Goal: Information Seeking & Learning: Check status

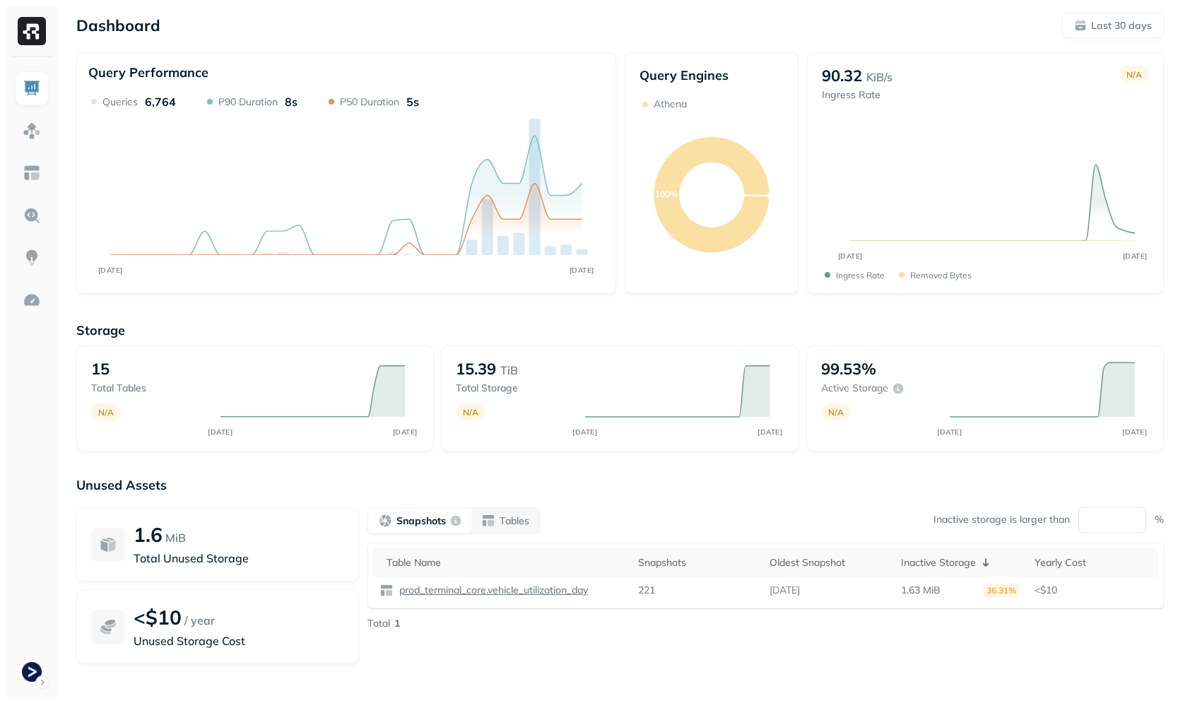
scroll to position [83, 0]
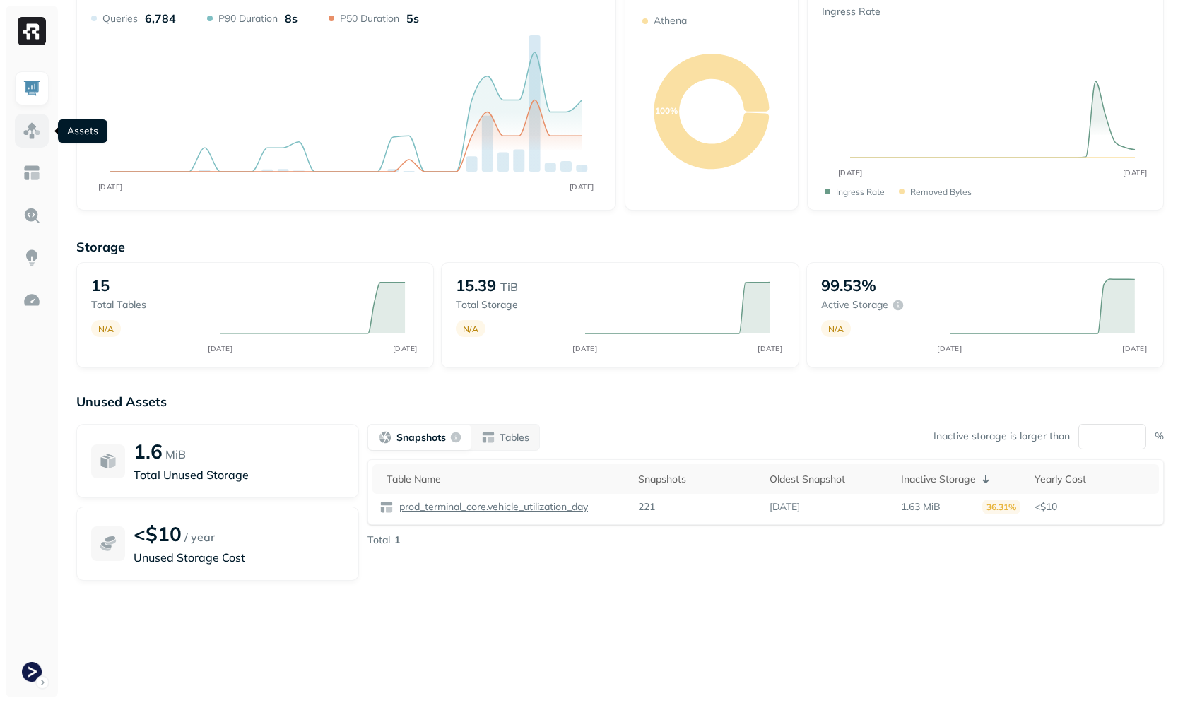
click at [31, 126] on img at bounding box center [32, 131] width 18 height 18
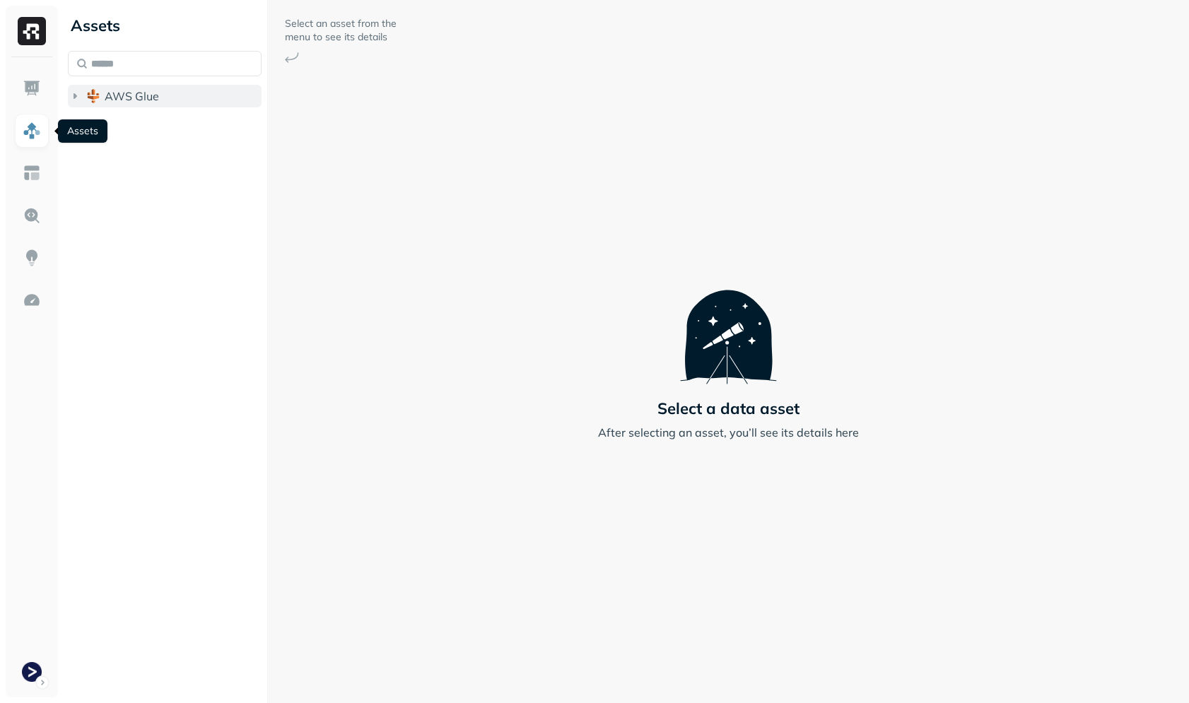
click at [114, 100] on span "AWS Glue" at bounding box center [132, 96] width 54 height 14
click at [185, 129] on span "prod_terminal_core" at bounding box center [170, 123] width 102 height 14
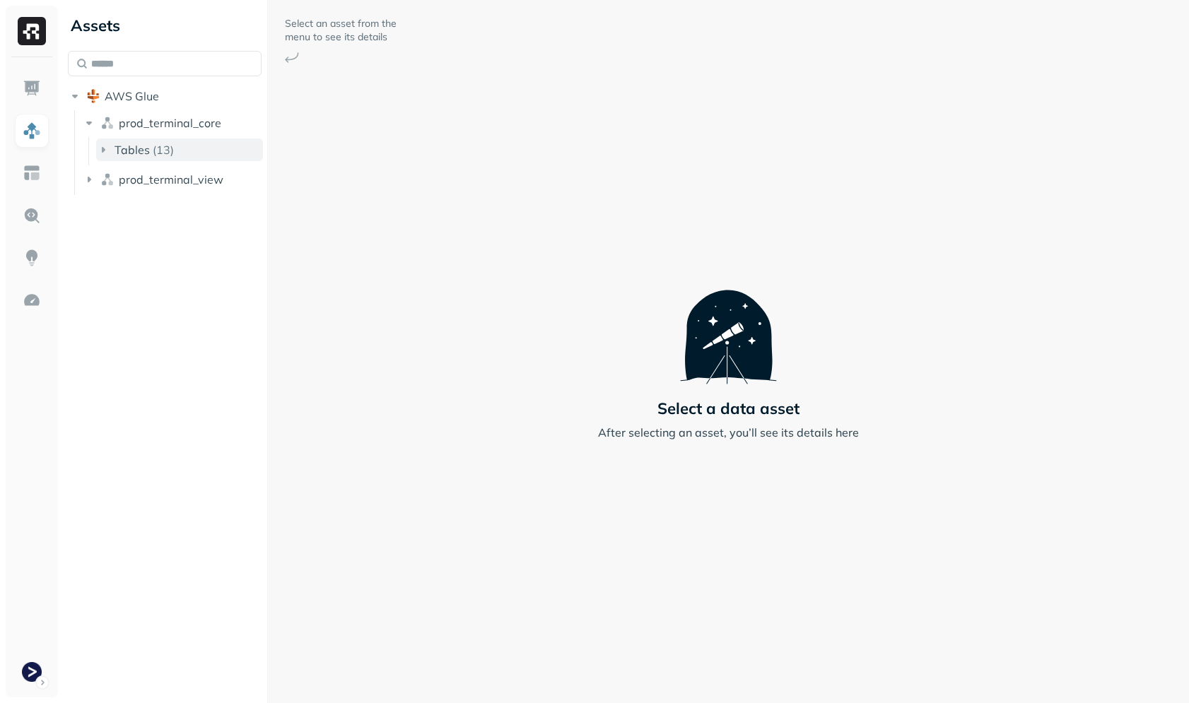
click at [189, 149] on button "Tables ( 13 )" at bounding box center [179, 150] width 167 height 23
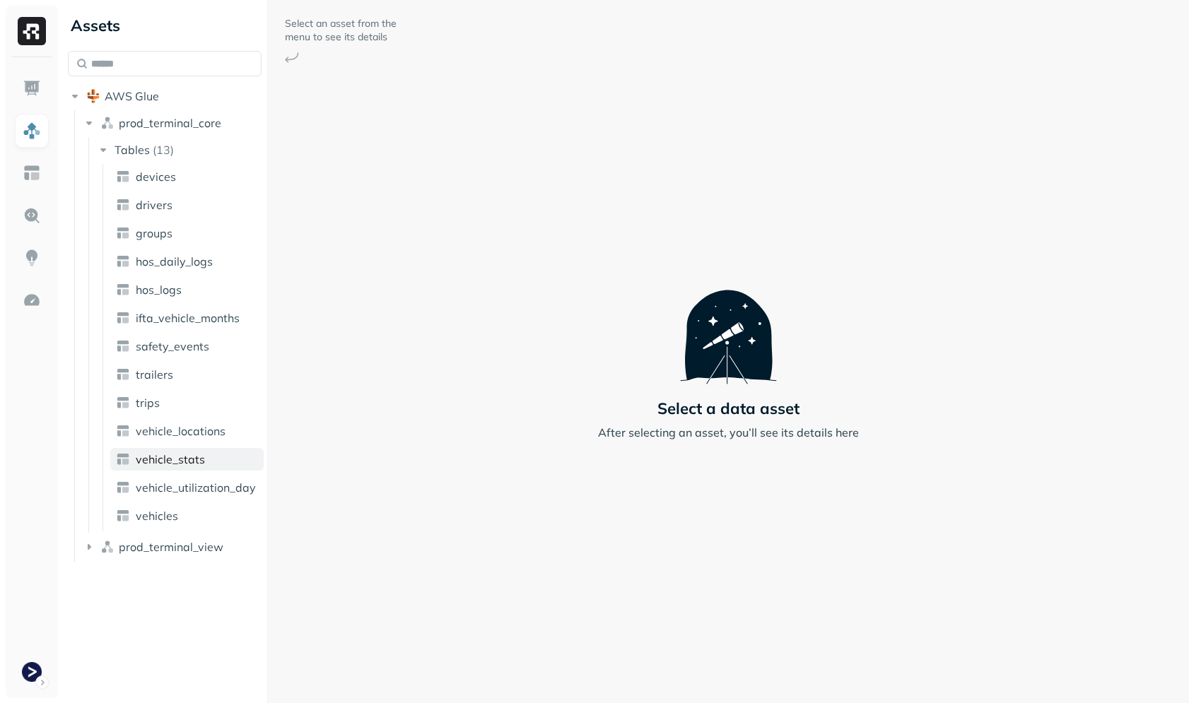
click at [176, 467] on link "vehicle_stats" at bounding box center [186, 459] width 153 height 23
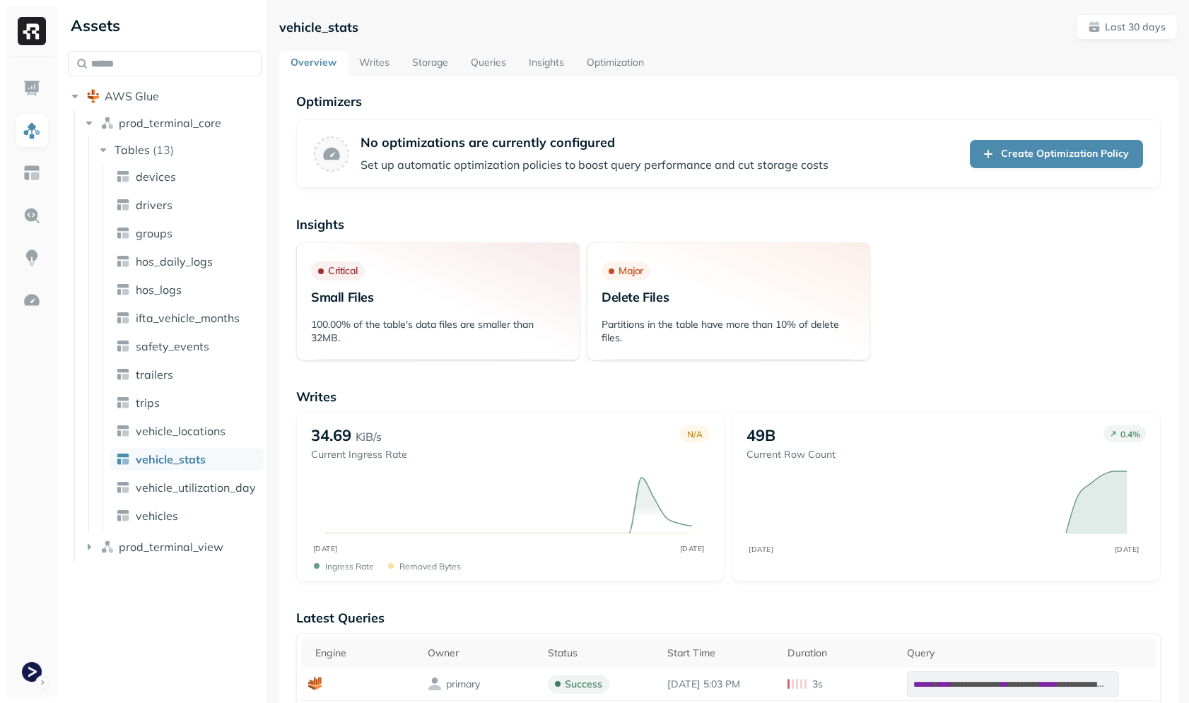
click at [423, 61] on link "Storage" at bounding box center [430, 63] width 59 height 25
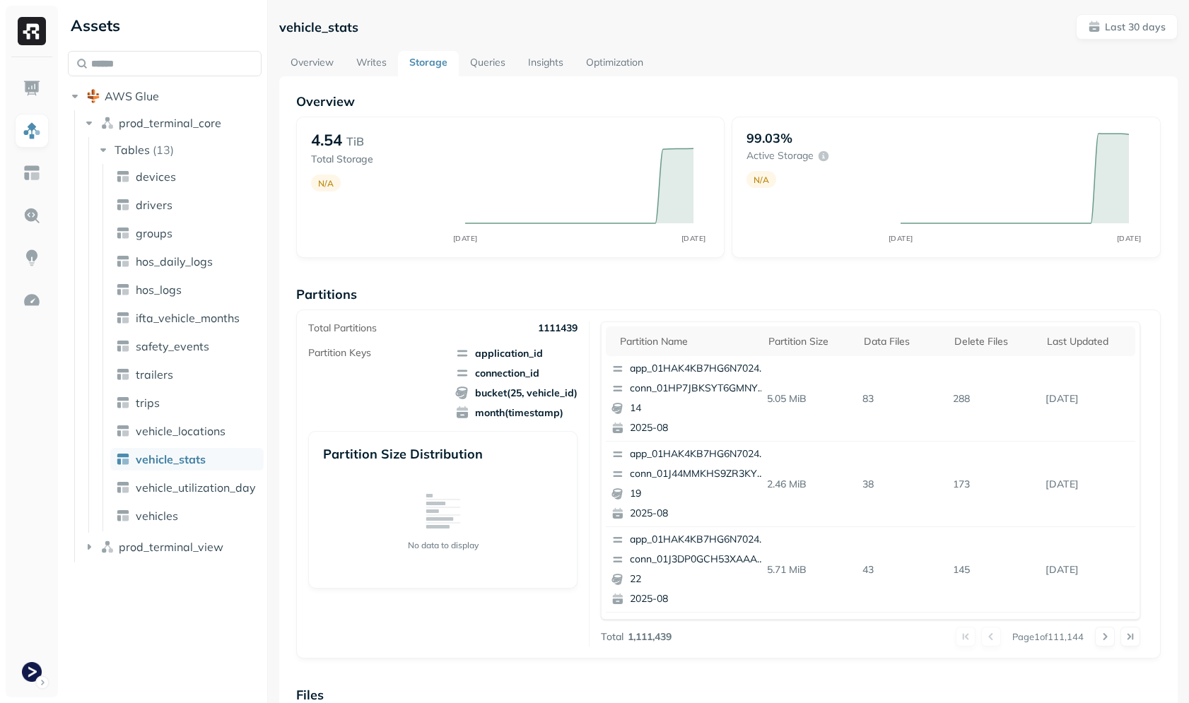
click at [566, 327] on p "1111439" at bounding box center [558, 328] width 40 height 13
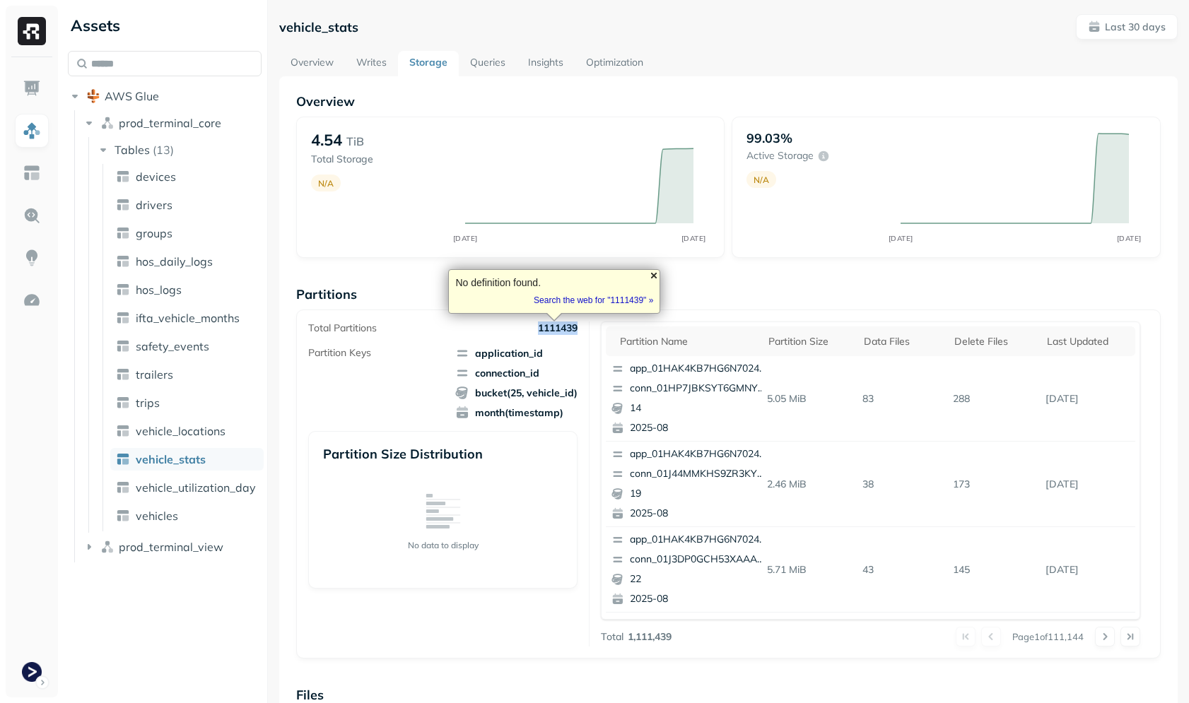
drag, startPoint x: 594, startPoint y: 304, endPoint x: 652, endPoint y: 280, distance: 62.7
click at [652, 280] on div at bounding box center [653, 275] width 11 height 11
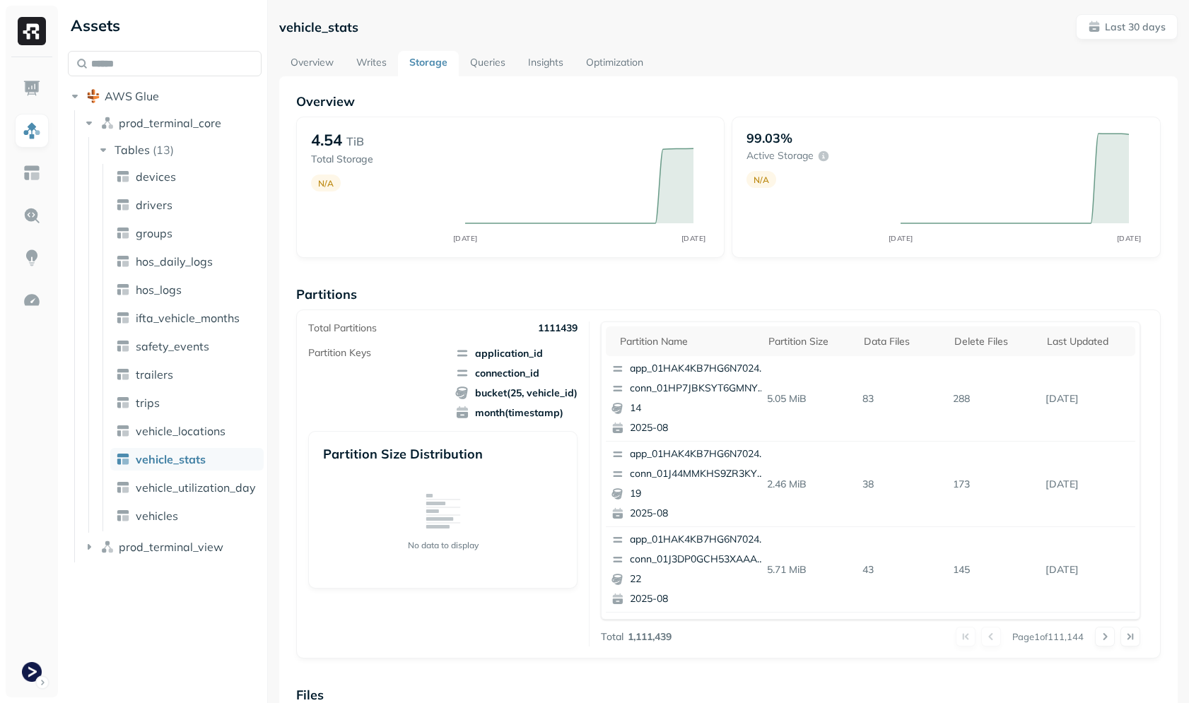
click at [753, 280] on div "Overview 4.54 TiB Total Storage N/A JUL 26 AUG 25 99.03% Active storage N/A JUL…" at bounding box center [728, 578] width 864 height 970
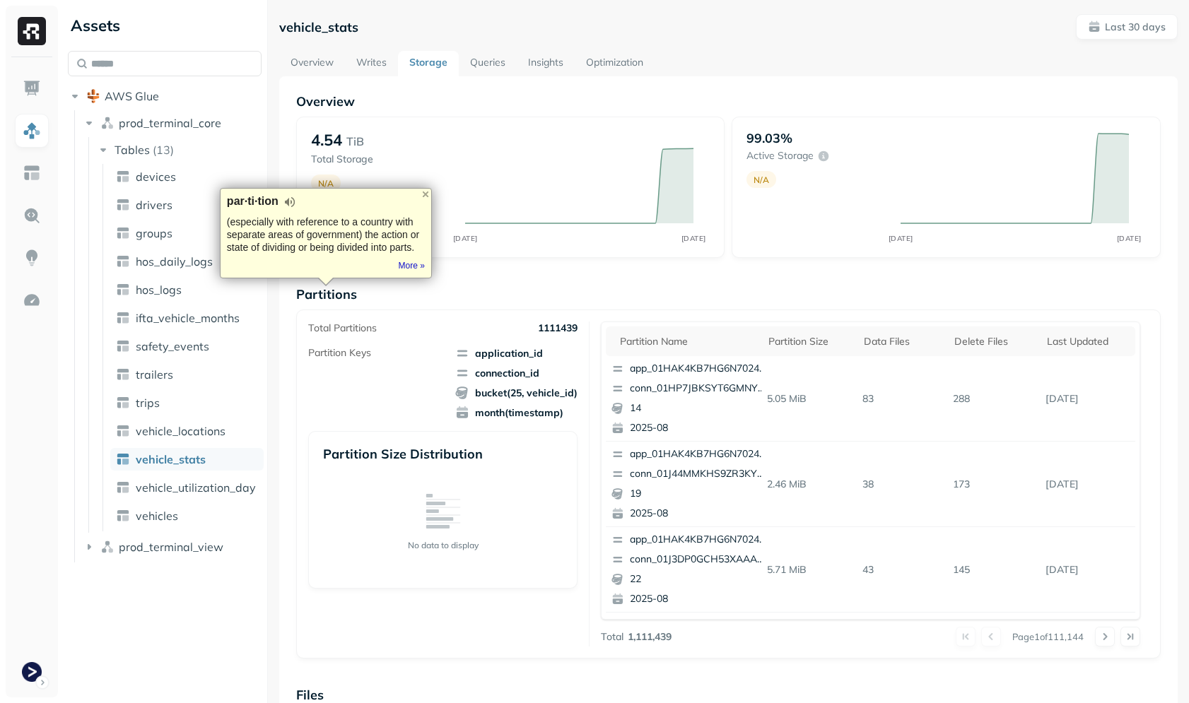
click at [749, 307] on div "Partitions Total Partitions 1111439 Partition Keys application_id connection_id…" at bounding box center [728, 472] width 864 height 373
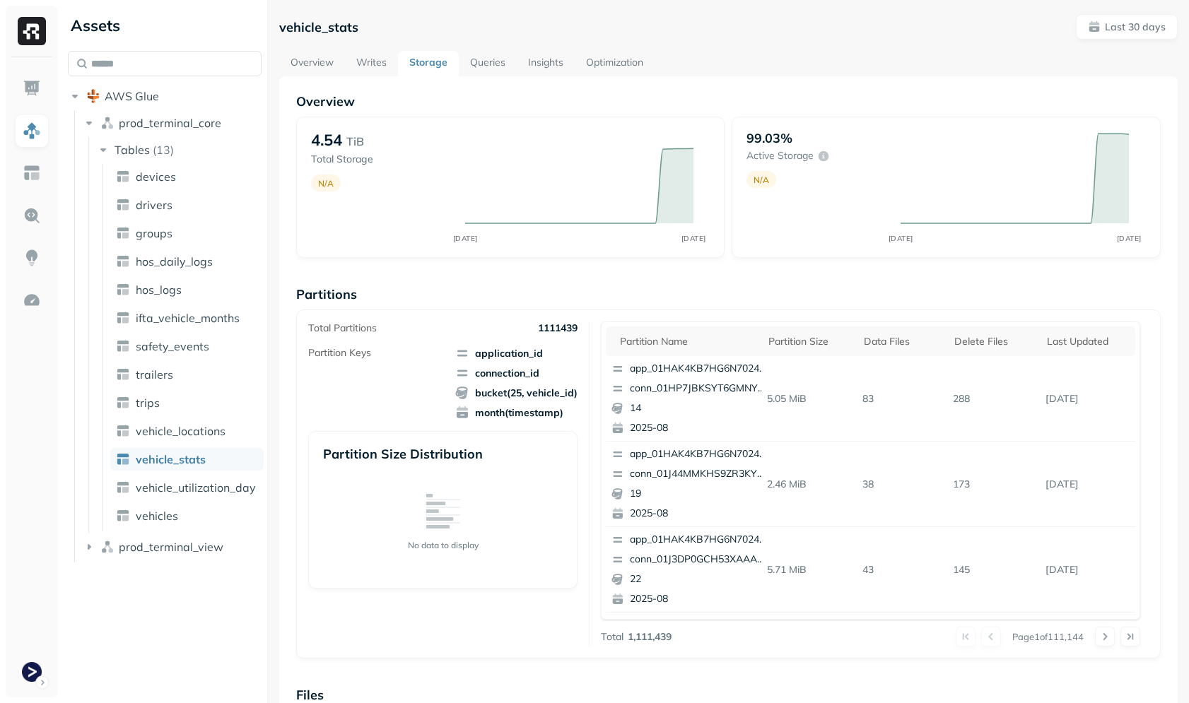
click at [274, 30] on div "vehicle_stats Last 30 days Overview Writes Storage Queries Insights Optimizatio…" at bounding box center [728, 351] width 921 height 703
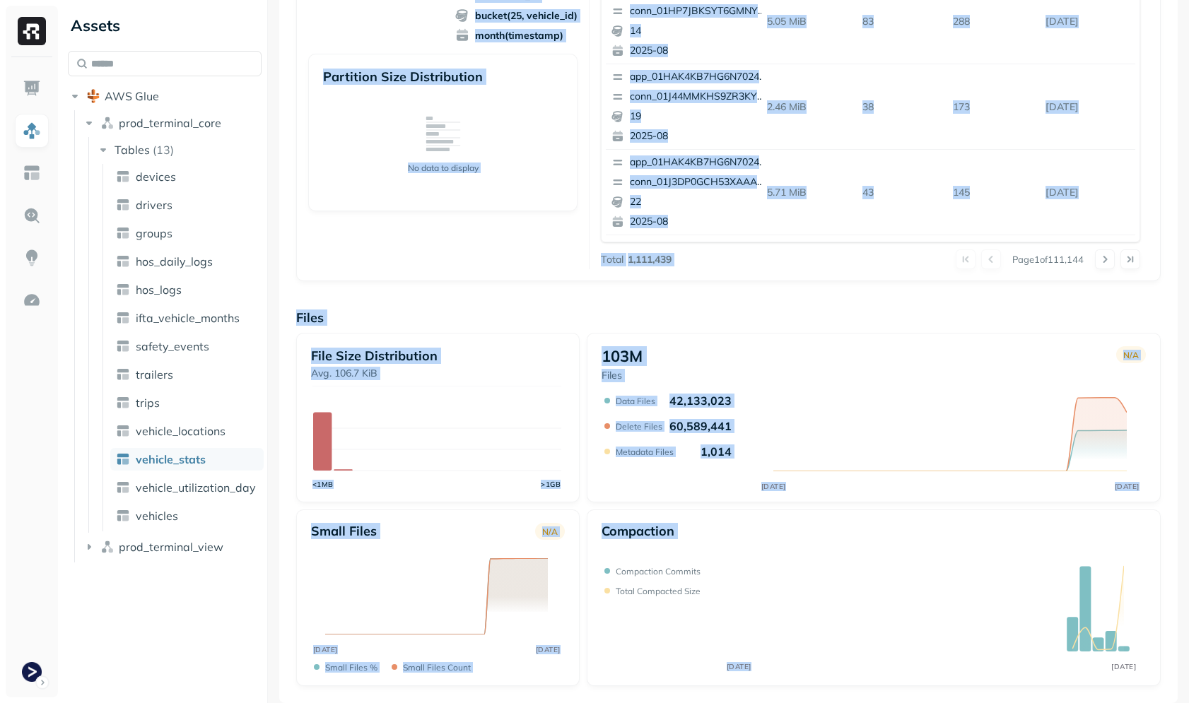
drag, startPoint x: 808, startPoint y: 664, endPoint x: 934, endPoint y: 591, distance: 145.4
click at [976, 643] on div "vehicle_stats Last 30 days Overview Writes Storage Queries Insights Optimizatio…" at bounding box center [728, 170] width 898 height 1067
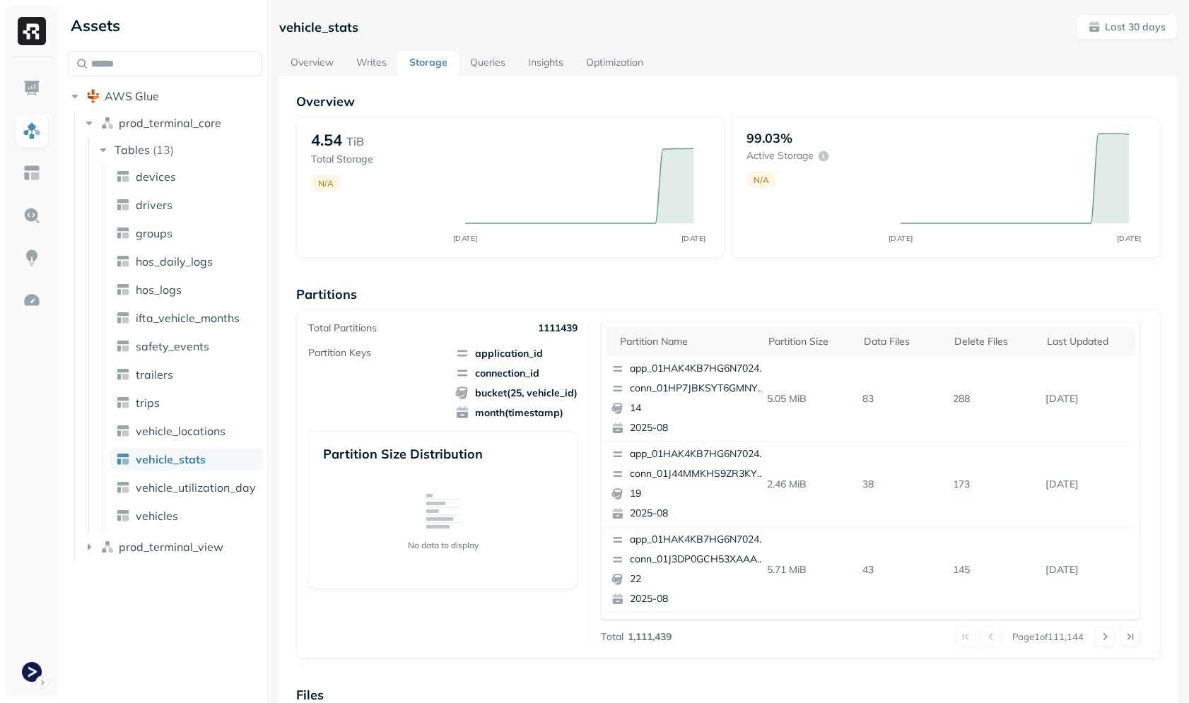
click at [654, 273] on div "Overview 4.54 TiB Total Storage N/A JUL 26 AUG 25 99.03% Active storage N/A JUL…" at bounding box center [728, 578] width 864 height 970
click at [426, 12] on div "vehicle_stats Last 30 days Overview Writes Storage Queries Insights Optimizatio…" at bounding box center [728, 351] width 921 height 703
click at [205, 422] on link "vehicle_locations" at bounding box center [186, 431] width 153 height 23
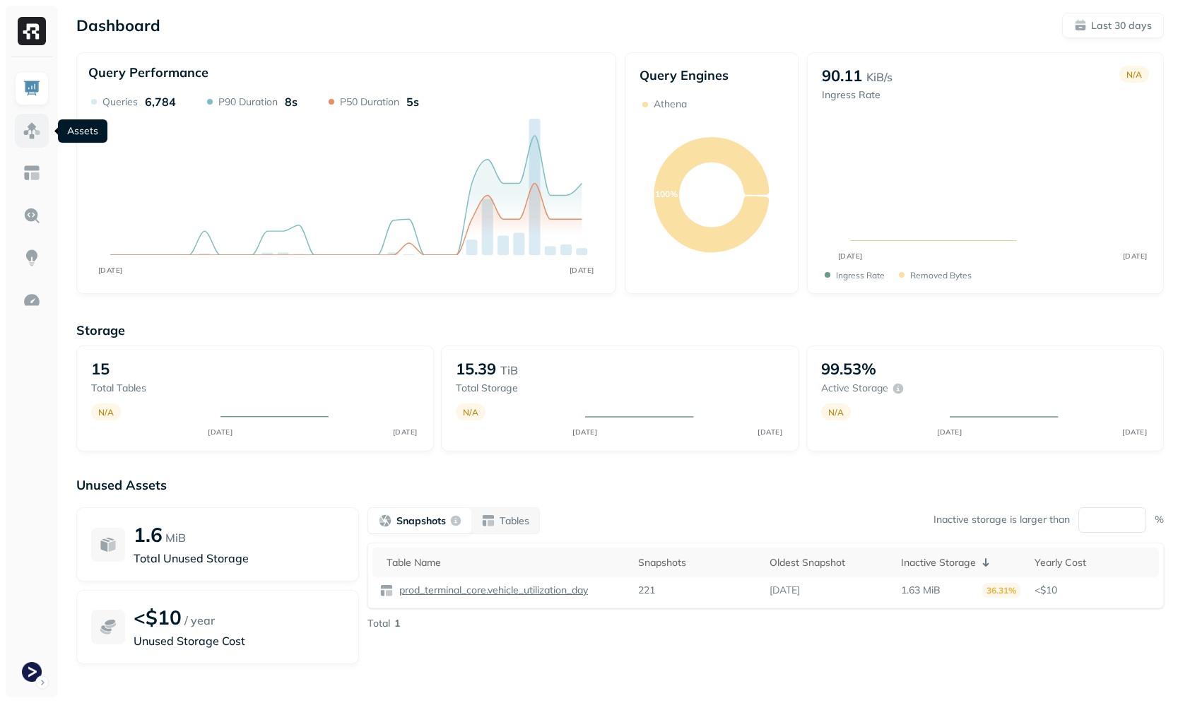
click at [20, 131] on link at bounding box center [32, 131] width 34 height 34
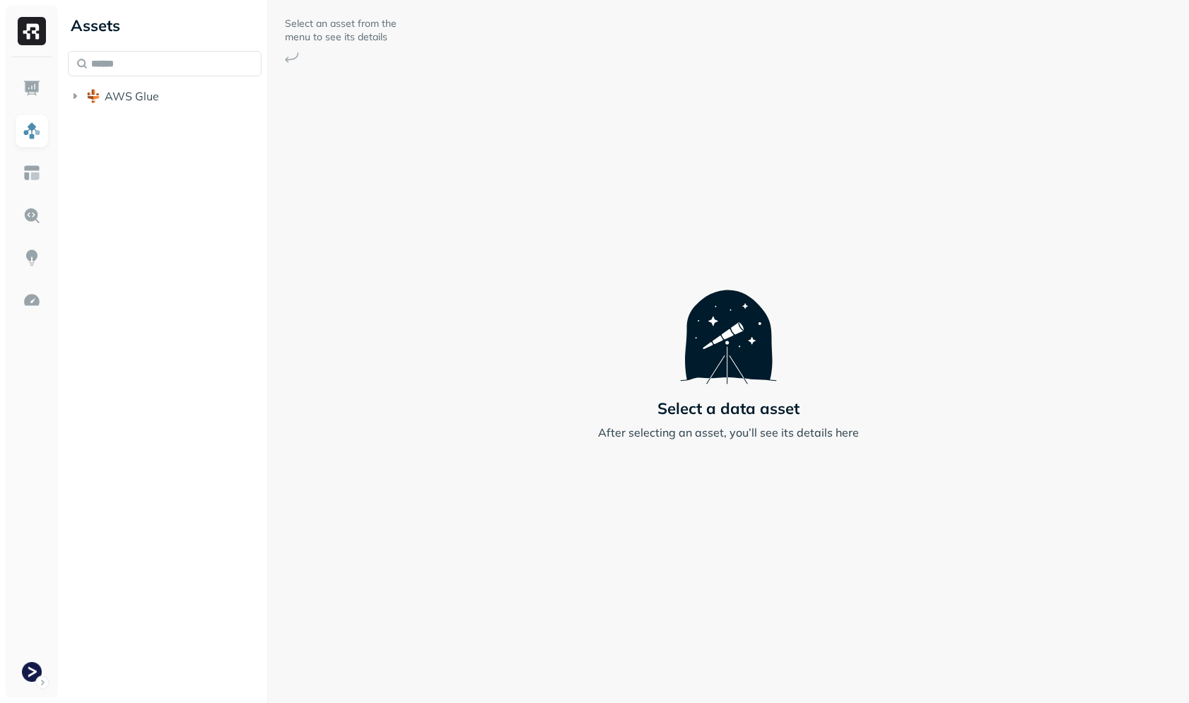
click at [153, 110] on div "Assets AWS Glue" at bounding box center [164, 58] width 205 height 116
click at [163, 100] on button "AWS Glue" at bounding box center [165, 96] width 194 height 23
click at [164, 117] on span "prod_terminal_core" at bounding box center [170, 123] width 102 height 14
click at [133, 148] on span "Tables" at bounding box center [132, 150] width 35 height 14
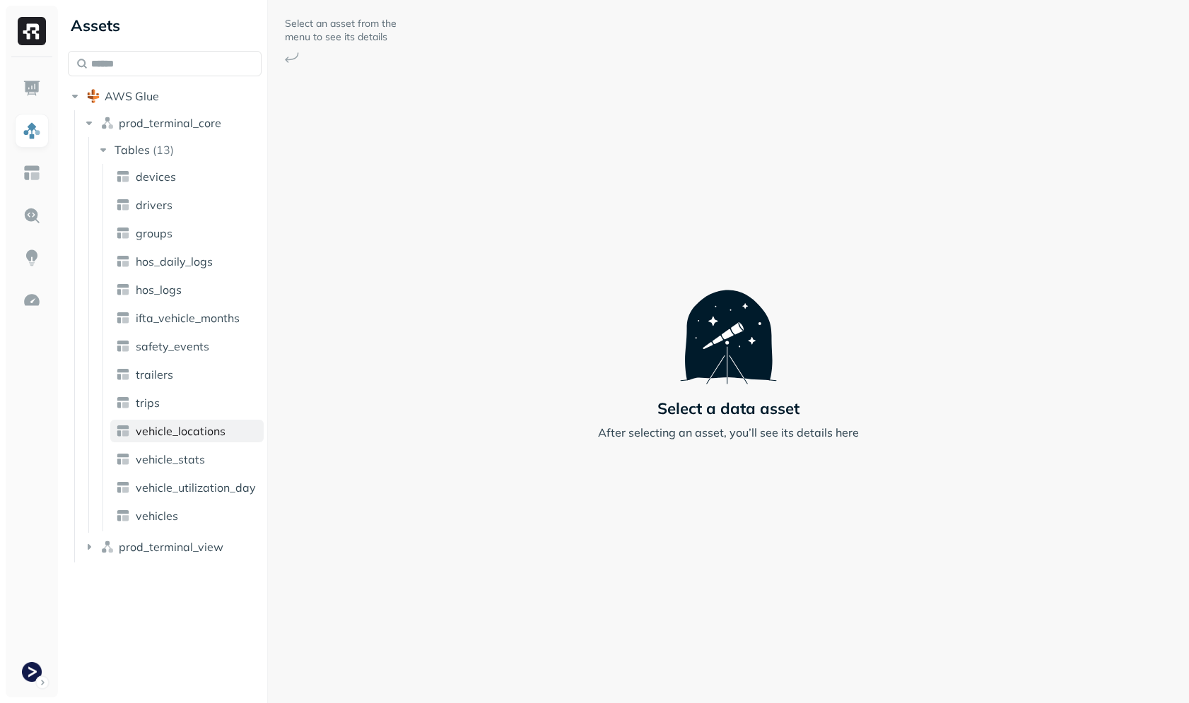
click at [182, 435] on span "vehicle_locations" at bounding box center [181, 431] width 90 height 14
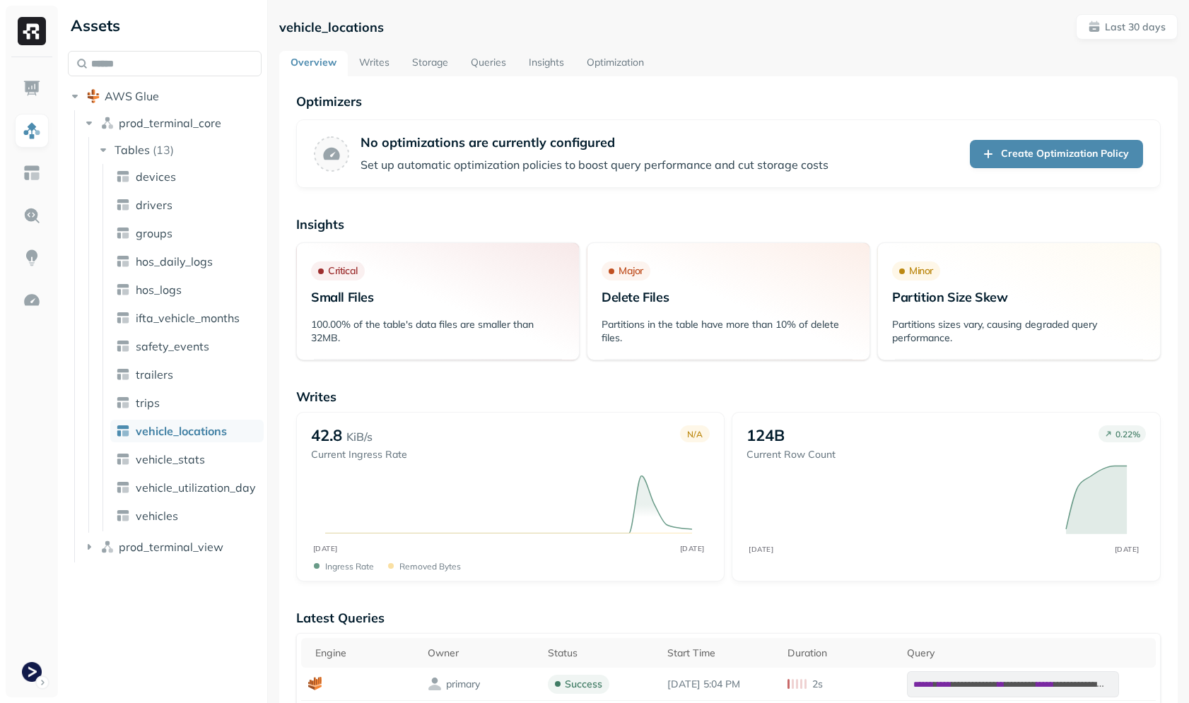
click at [511, 21] on div "vehicle_locations Last 30 days" at bounding box center [728, 26] width 898 height 25
click at [425, 62] on link "Storage" at bounding box center [430, 63] width 59 height 25
click at [525, 394] on p "Writes" at bounding box center [728, 397] width 864 height 16
click at [652, 401] on p "Writes" at bounding box center [728, 397] width 864 height 16
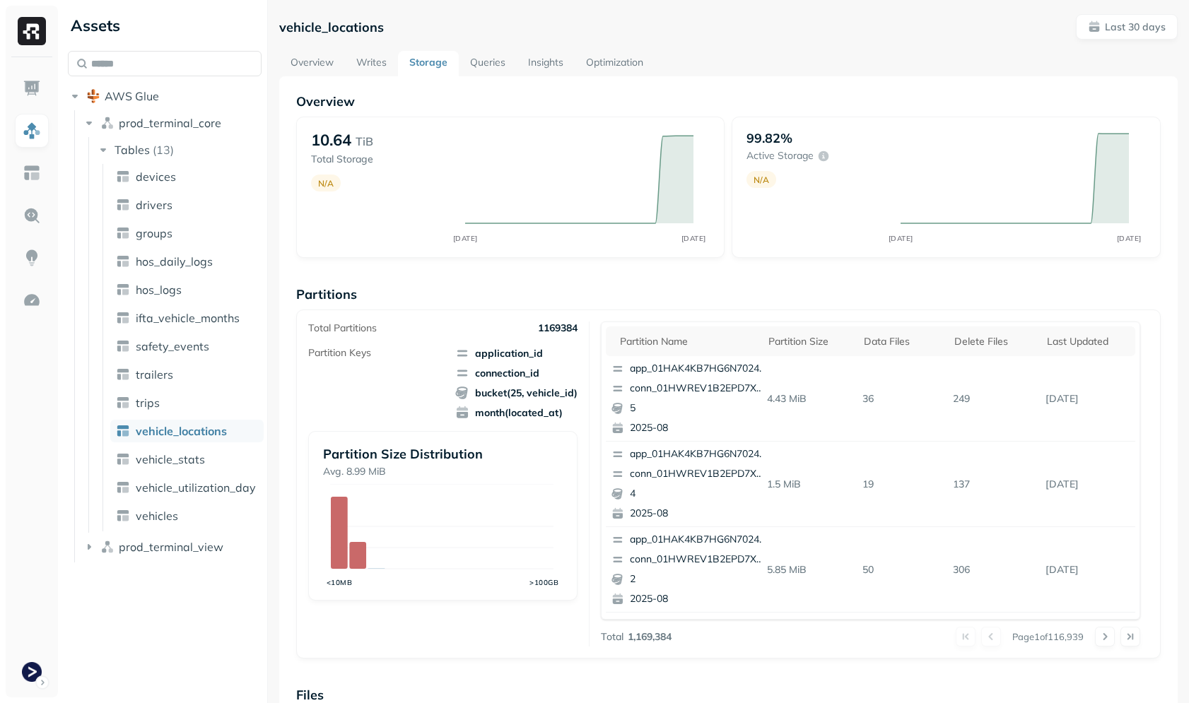
scroll to position [309, 0]
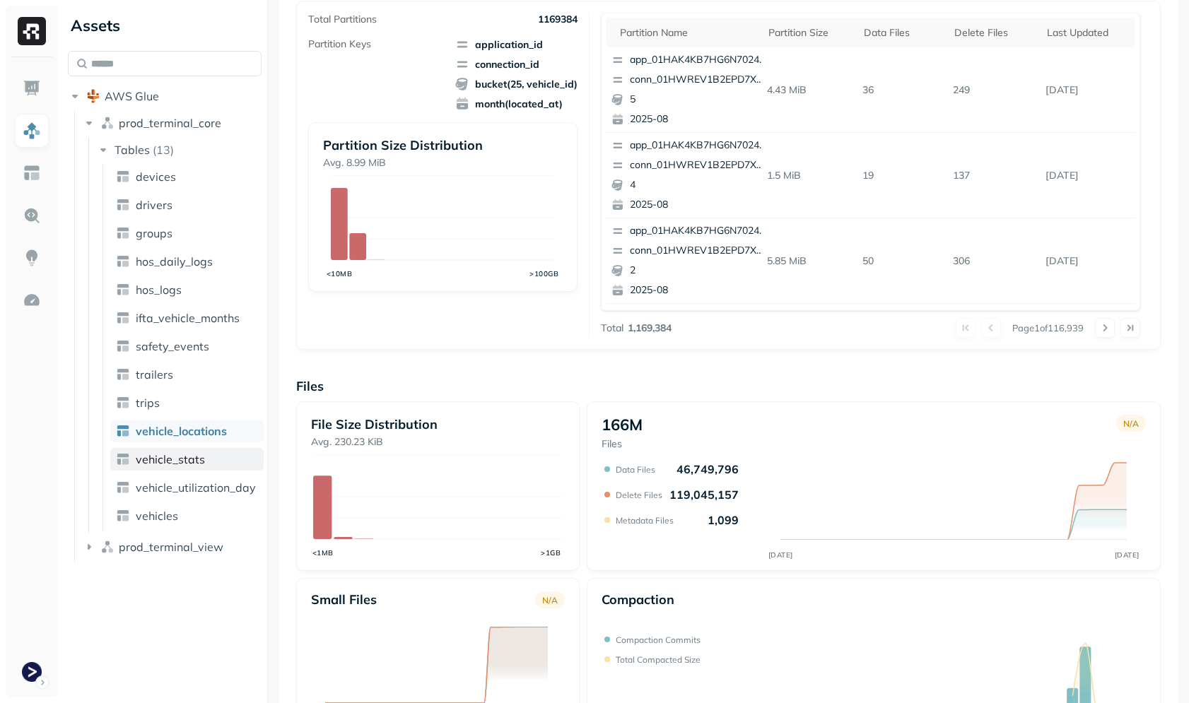
click at [193, 450] on link "vehicle_stats" at bounding box center [186, 459] width 153 height 23
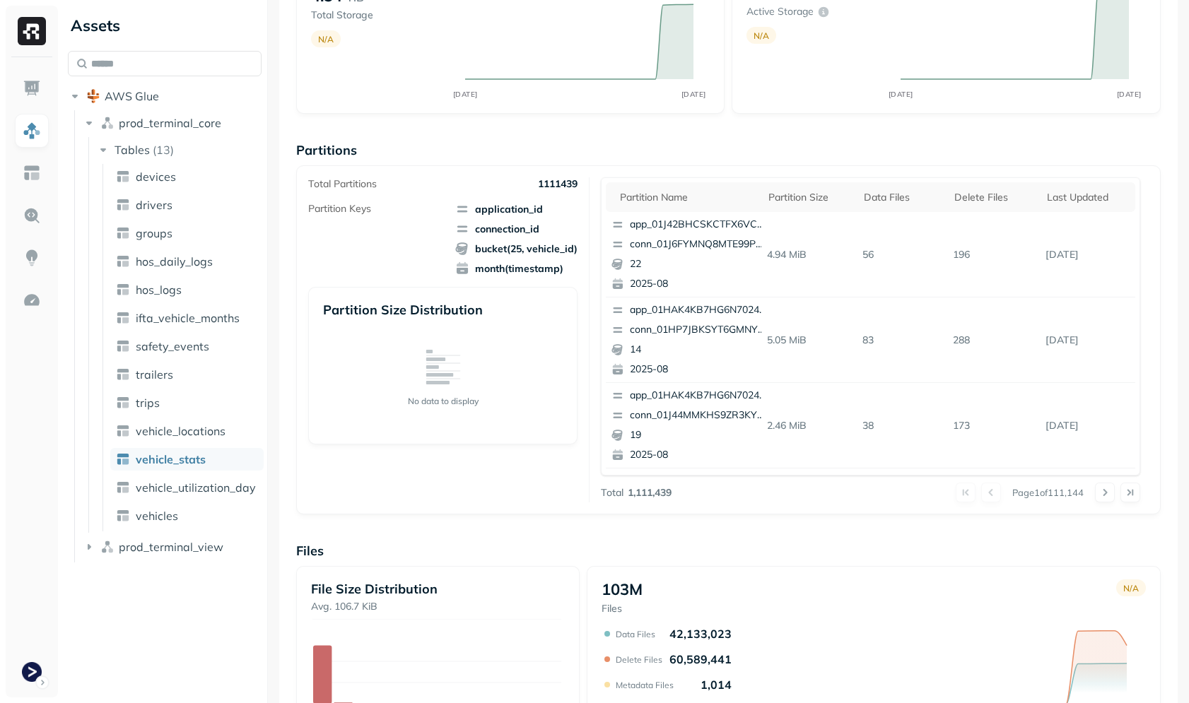
scroll to position [162, 0]
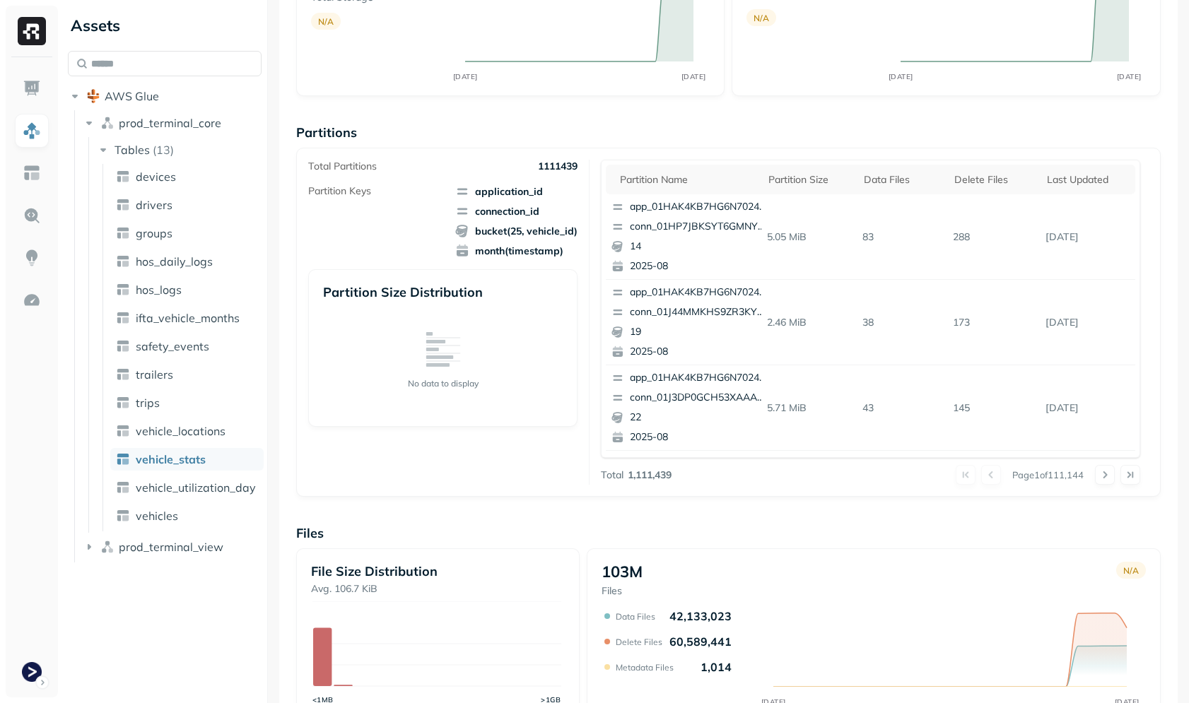
click at [635, 516] on div "Overview 4.54 TiB Total Storage N/A JUL 26 AUG 25 99.03% Active storage N/A JUL…" at bounding box center [728, 416] width 864 height 970
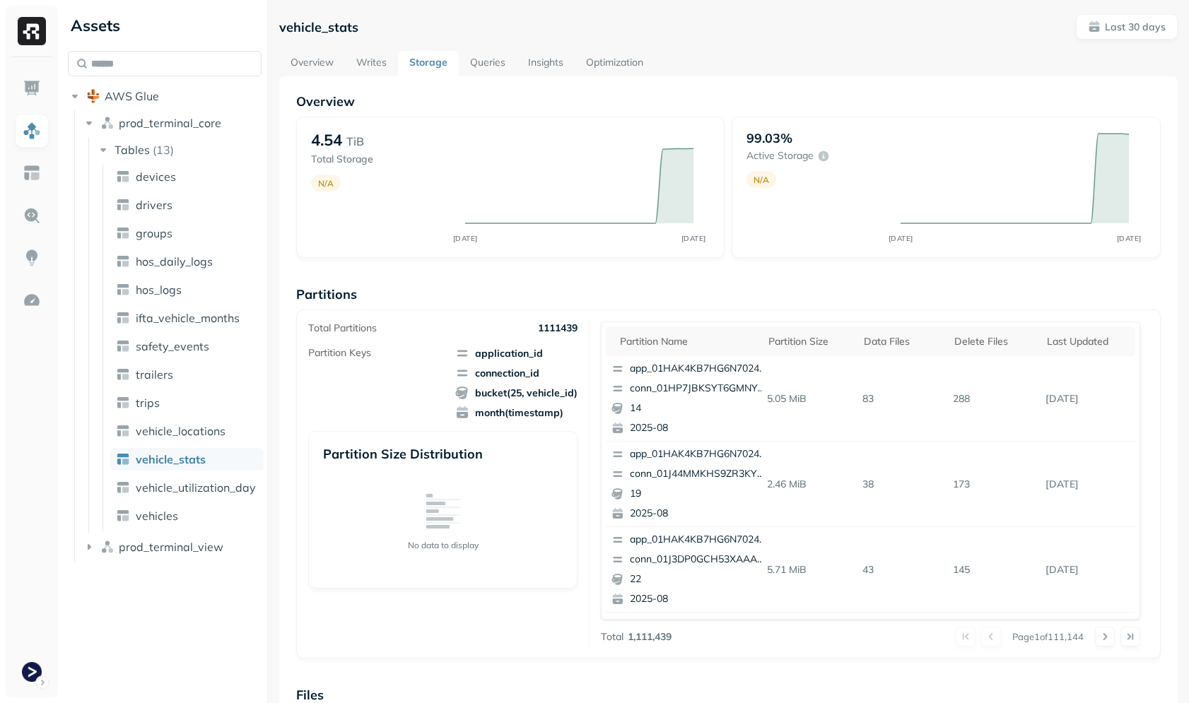
click at [319, 479] on div "Partition Size Distribution No data to display" at bounding box center [443, 510] width 270 height 158
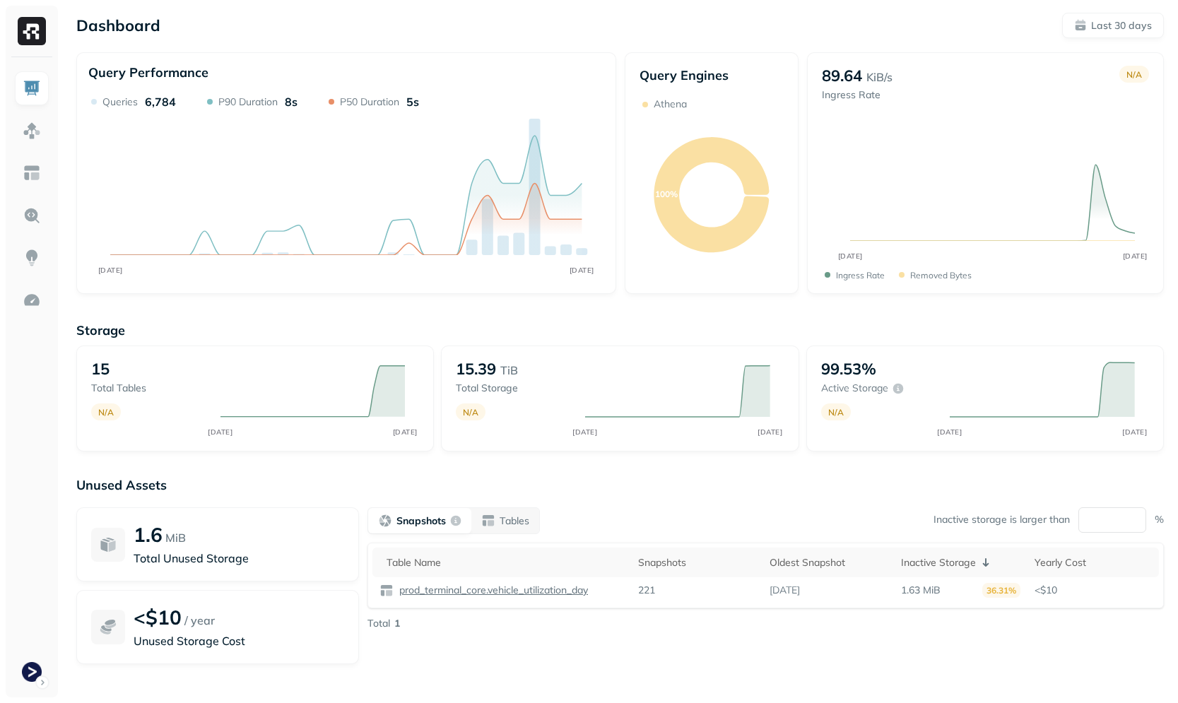
click at [264, 341] on div "Storage 15 Total tables N/A JUL 26 AUG 25 15.39 TiB Total storage N/A JUL 26 AU…" at bounding box center [620, 386] width 1088 height 129
click at [39, 131] on img at bounding box center [32, 131] width 18 height 18
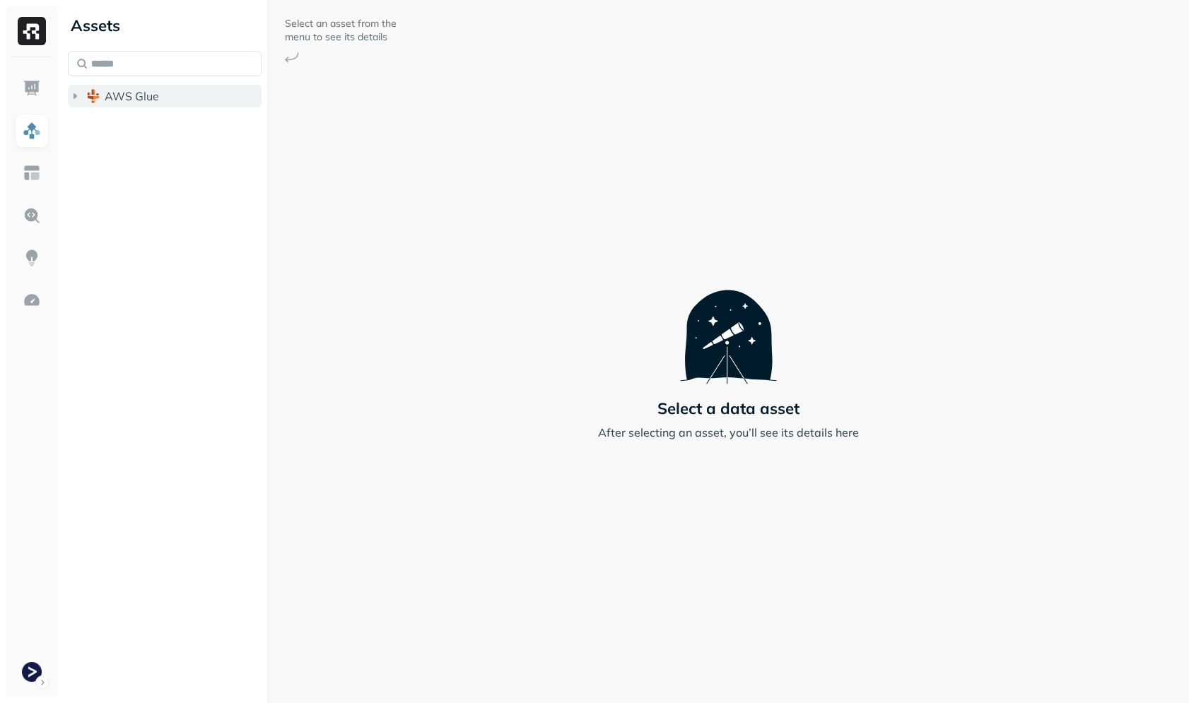
click at [129, 100] on span "AWS Glue" at bounding box center [132, 96] width 54 height 14
click at [146, 131] on button "prod_terminal_core" at bounding box center [172, 123] width 180 height 23
click at [156, 129] on span "prod_terminal_core" at bounding box center [170, 123] width 102 height 14
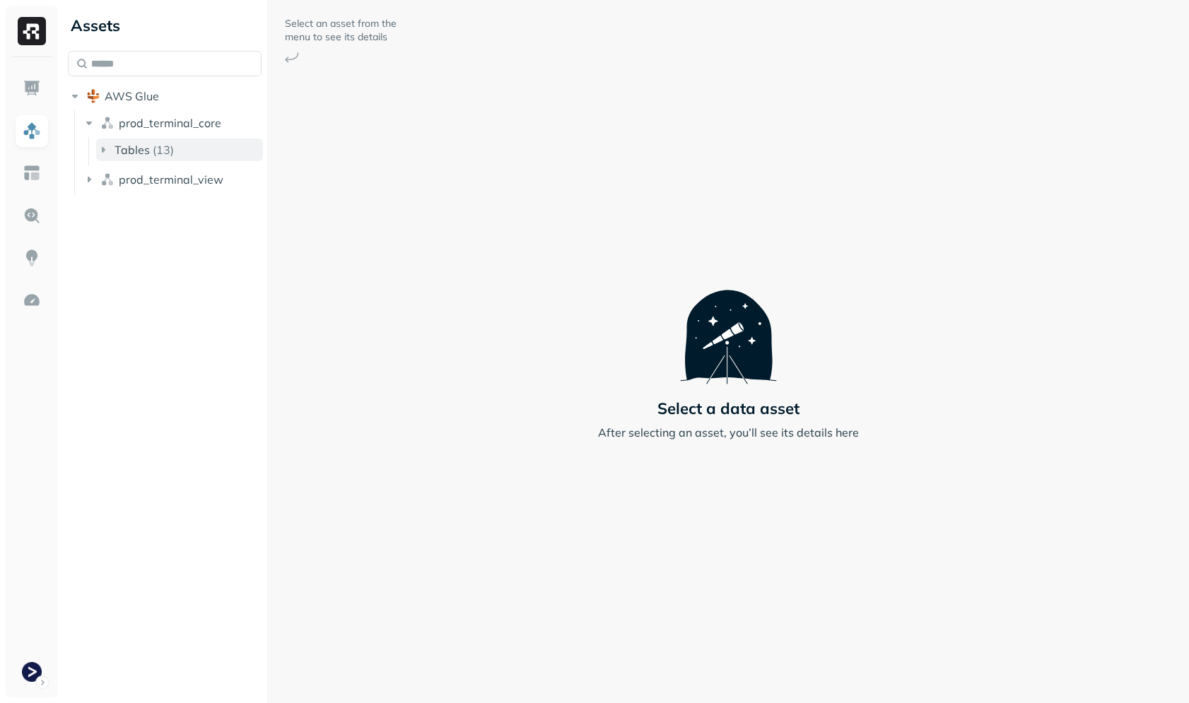
click at [153, 156] on p "( 13 )" at bounding box center [163, 150] width 21 height 14
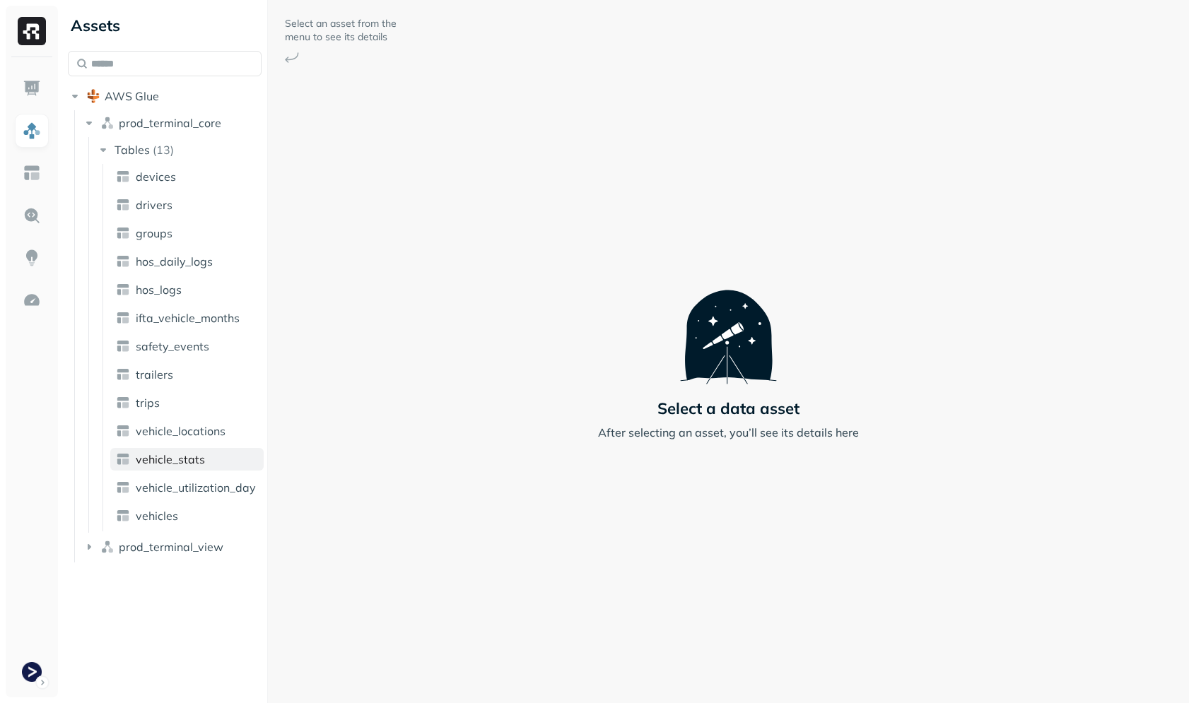
click at [182, 460] on span "vehicle_stats" at bounding box center [170, 459] width 69 height 14
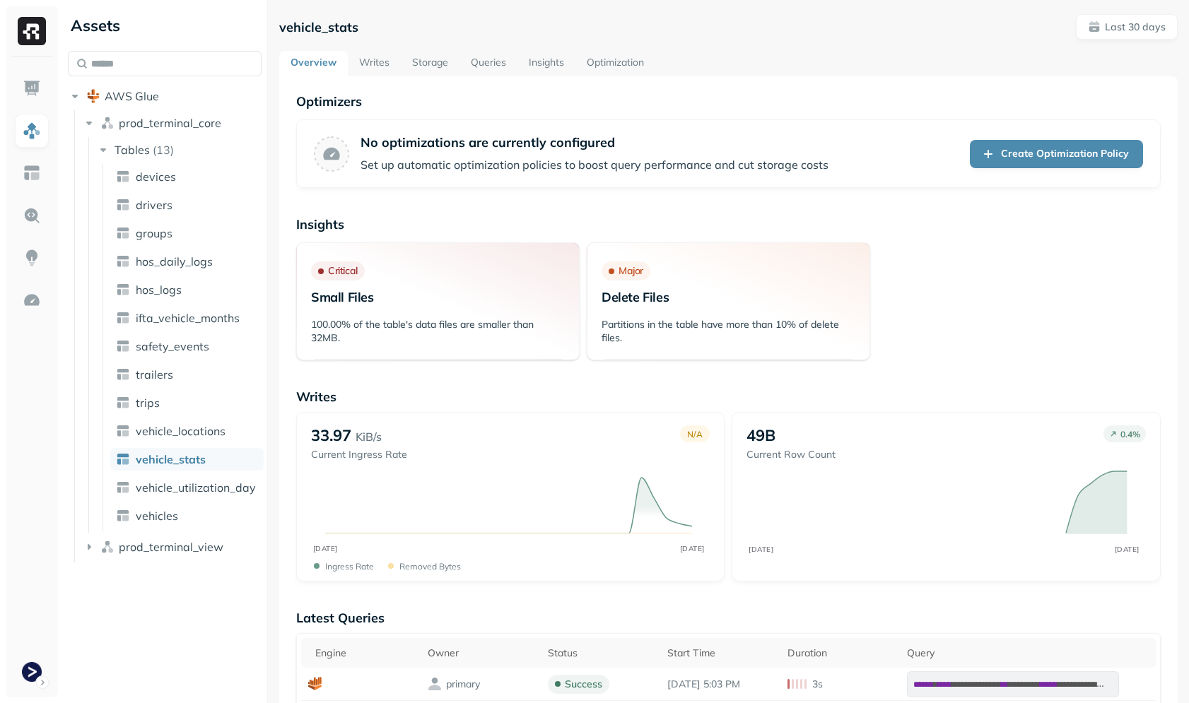
click at [442, 63] on link "Storage" at bounding box center [430, 63] width 59 height 25
click at [465, 300] on p "Small Files" at bounding box center [438, 297] width 254 height 16
drag, startPoint x: 465, startPoint y: 300, endPoint x: 55, endPoint y: 282, distance: 410.3
click at [464, 300] on p "Small Files" at bounding box center [438, 297] width 254 height 16
click at [427, 128] on div "No optimizations are currently configured Set up automatic optimization policie…" at bounding box center [728, 153] width 864 height 69
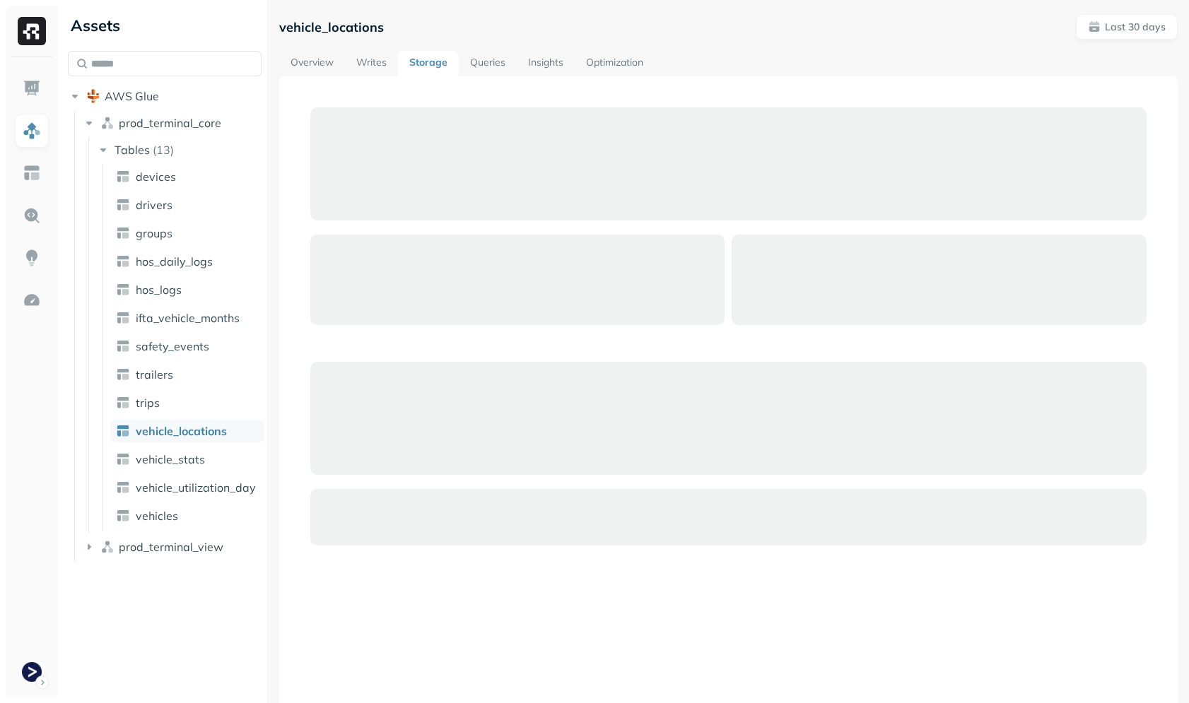
click at [380, 64] on link "Writes" at bounding box center [371, 63] width 53 height 25
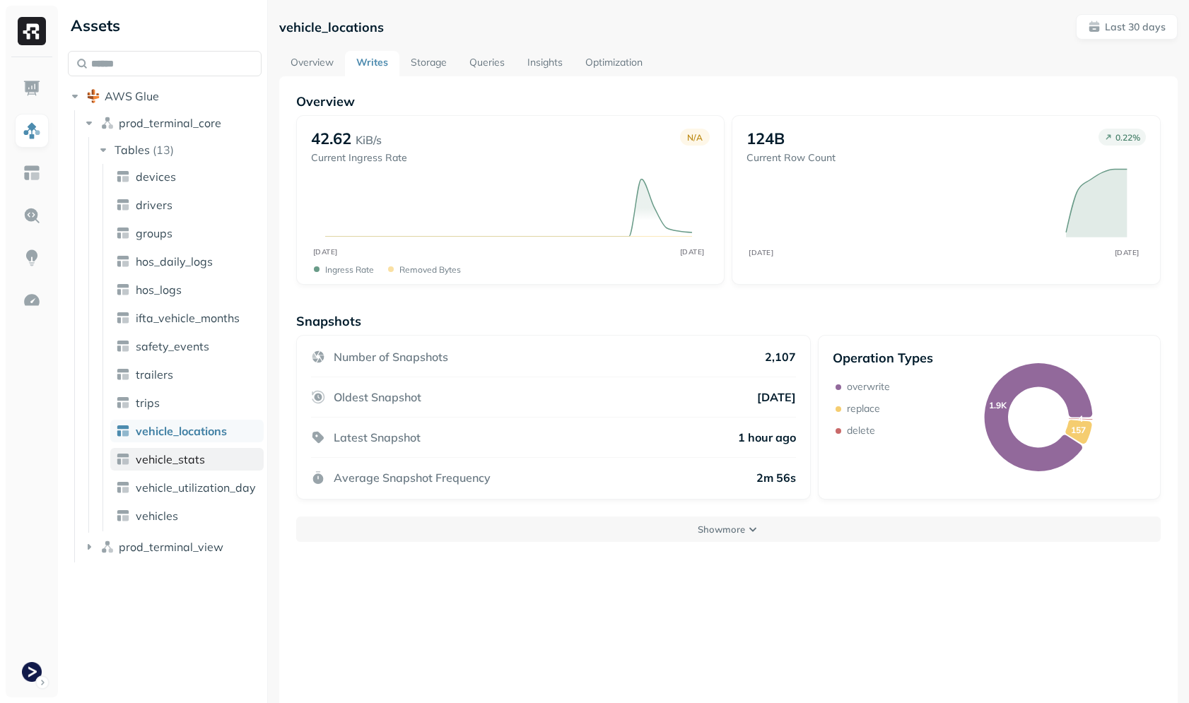
click at [170, 469] on link "vehicle_stats" at bounding box center [186, 459] width 153 height 23
click at [581, 529] on button "Show more" at bounding box center [728, 529] width 864 height 25
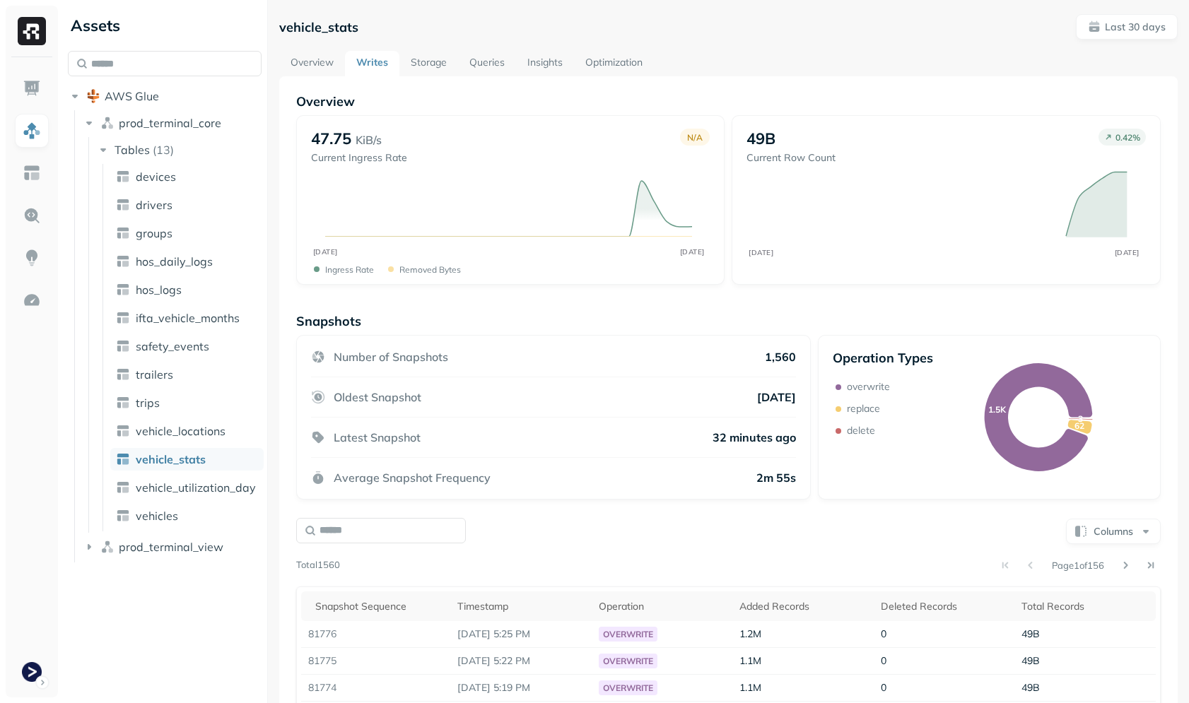
scroll to position [243, 0]
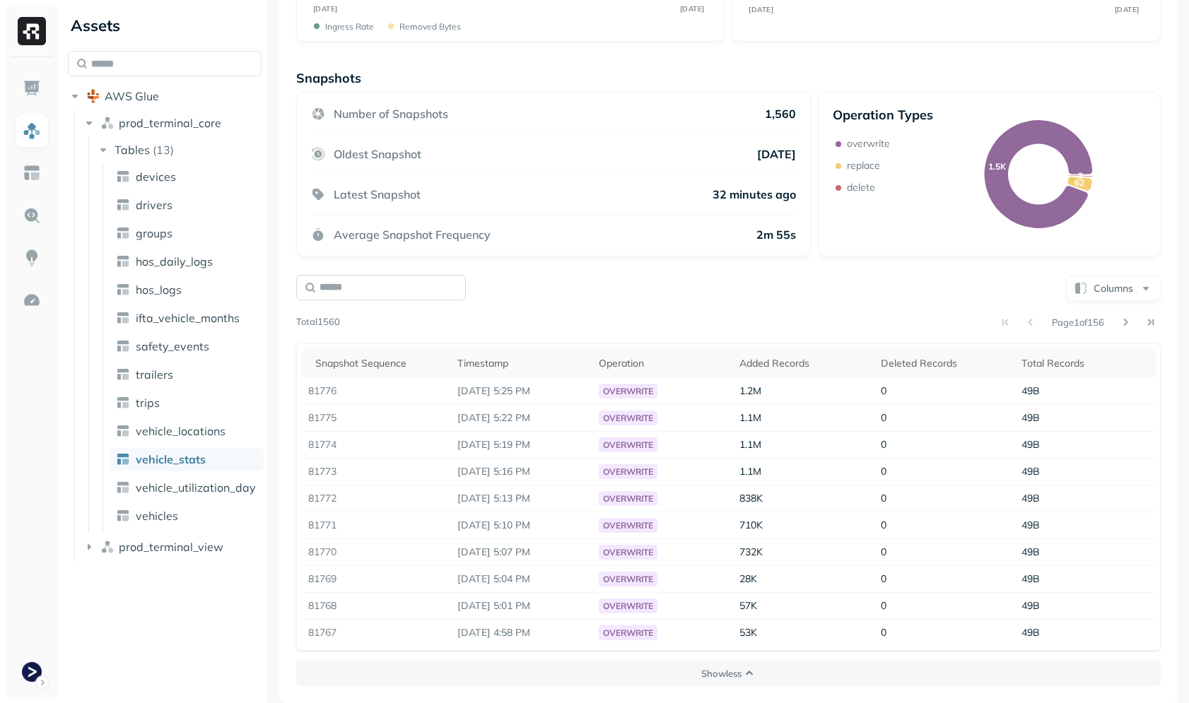
click at [413, 288] on input "text" at bounding box center [381, 287] width 170 height 25
paste input "**********"
type input "**********"
paste input "*****"
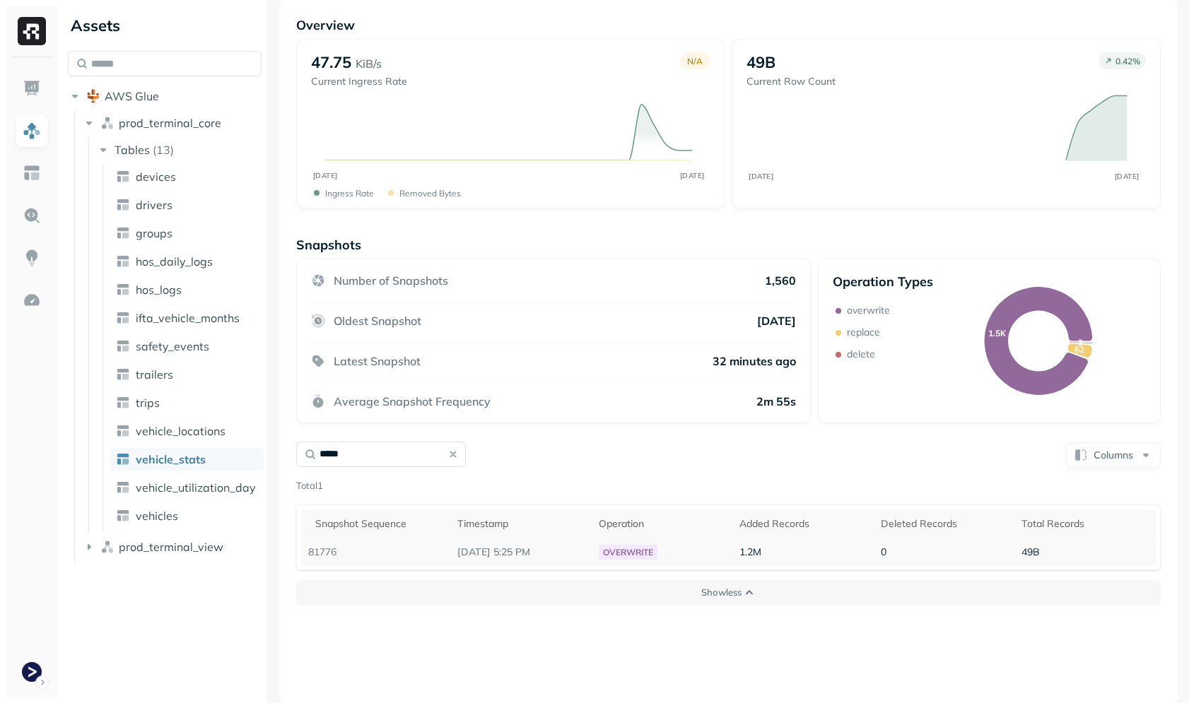
click at [694, 552] on td "overwrite" at bounding box center [662, 552] width 141 height 26
click at [383, 459] on input "*****" at bounding box center [381, 454] width 170 height 25
type input "****"
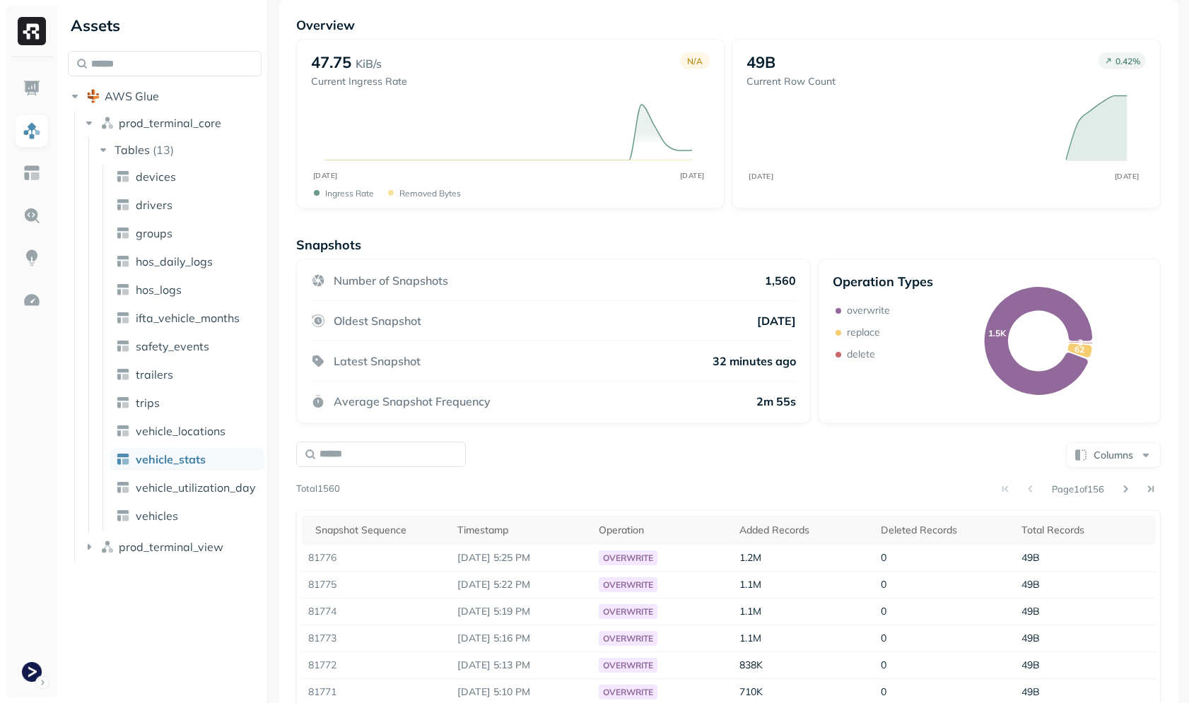
scroll to position [243, 0]
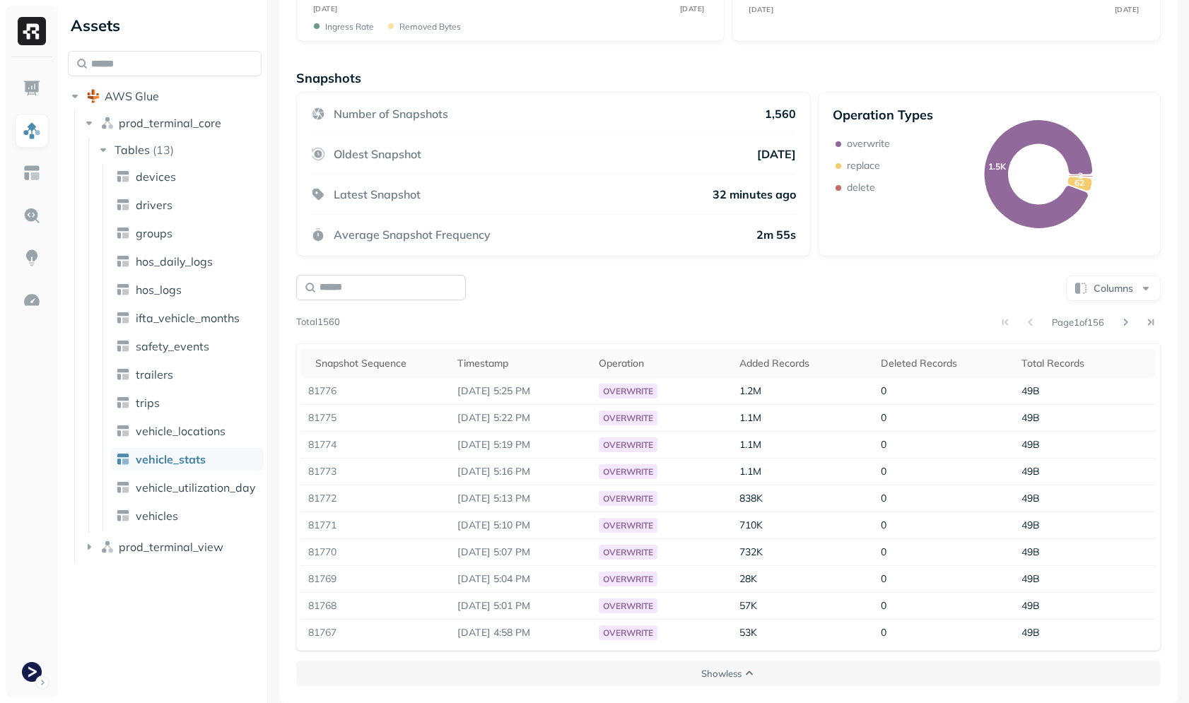
click at [399, 288] on input "text" at bounding box center [381, 287] width 170 height 25
click at [652, 330] on div "Page 1 of 156" at bounding box center [750, 322] width 821 height 20
click at [501, 365] on div "Timestamp" at bounding box center [520, 363] width 127 height 13
click at [526, 360] on div "Timestamp" at bounding box center [520, 363] width 127 height 17
click at [332, 393] on td "81780" at bounding box center [375, 391] width 149 height 27
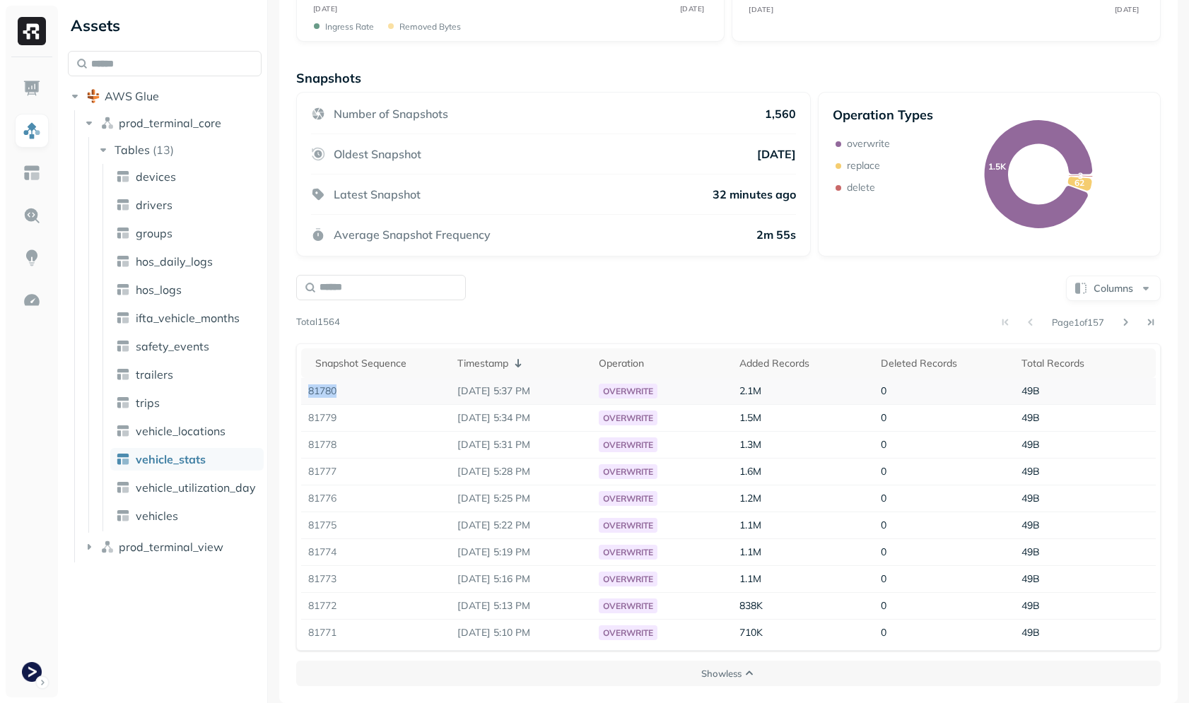
click at [332, 393] on td "81780" at bounding box center [375, 391] width 149 height 27
copy td "81780"
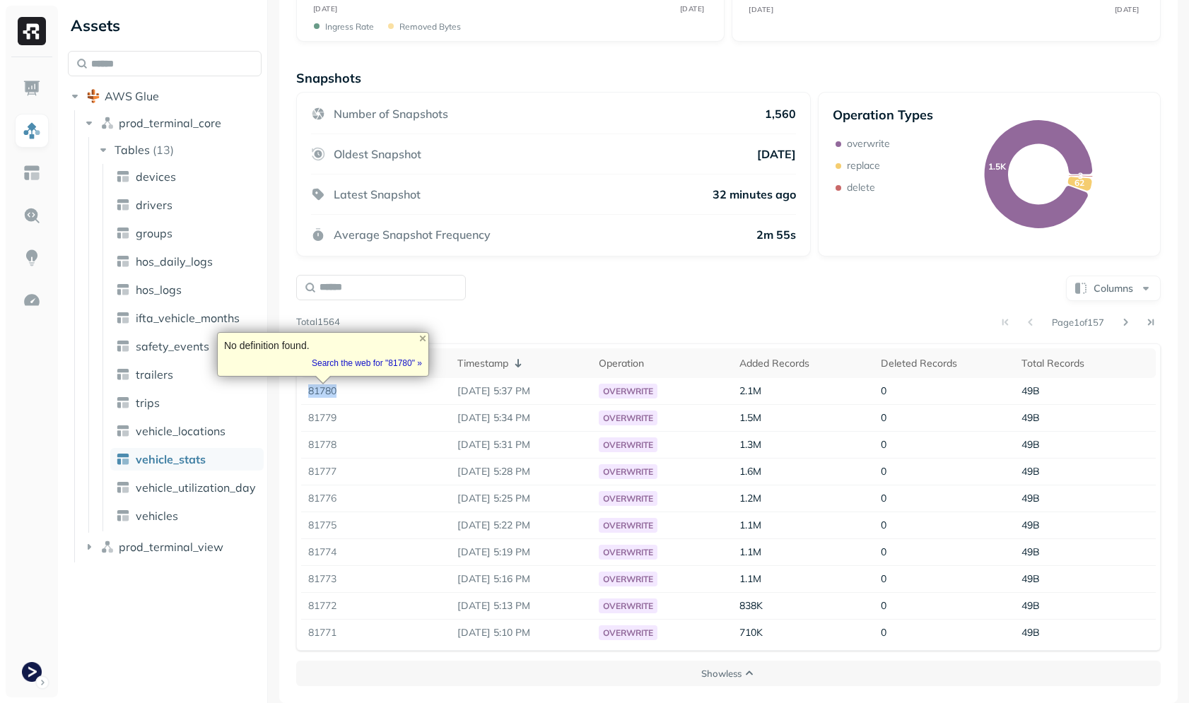
click at [508, 327] on div "Page 1 of 157" at bounding box center [750, 322] width 821 height 20
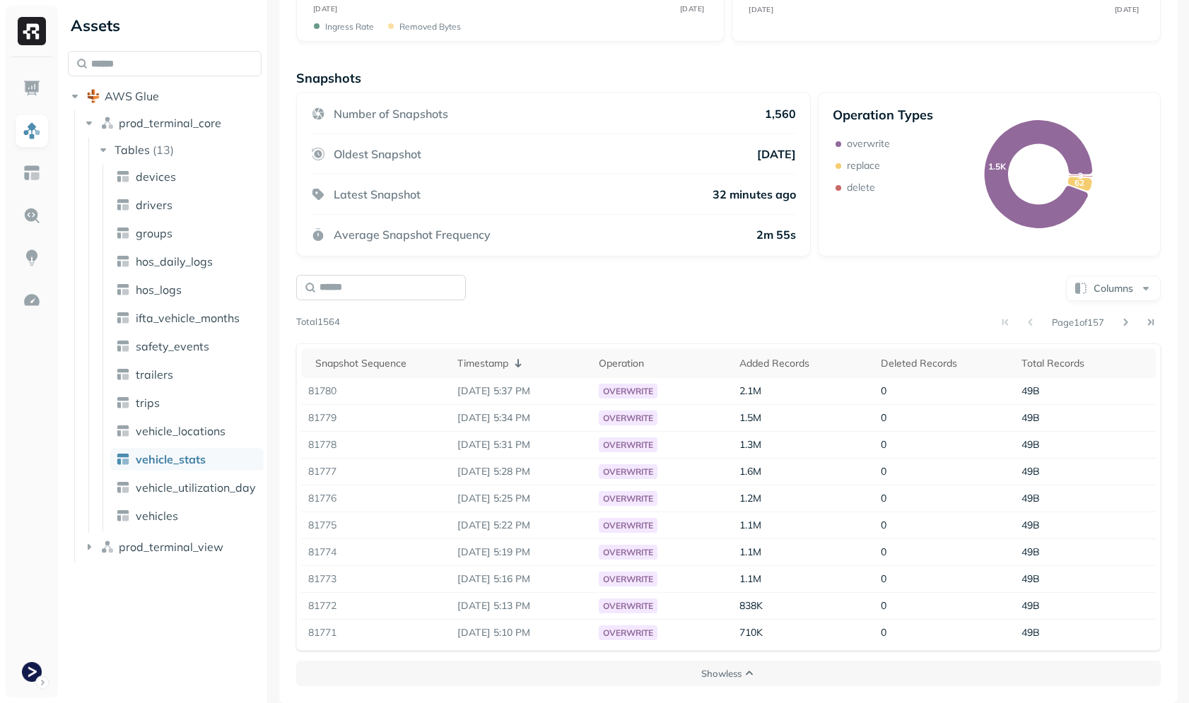
click at [408, 298] on input "text" at bounding box center [381, 287] width 170 height 25
paste input "*****"
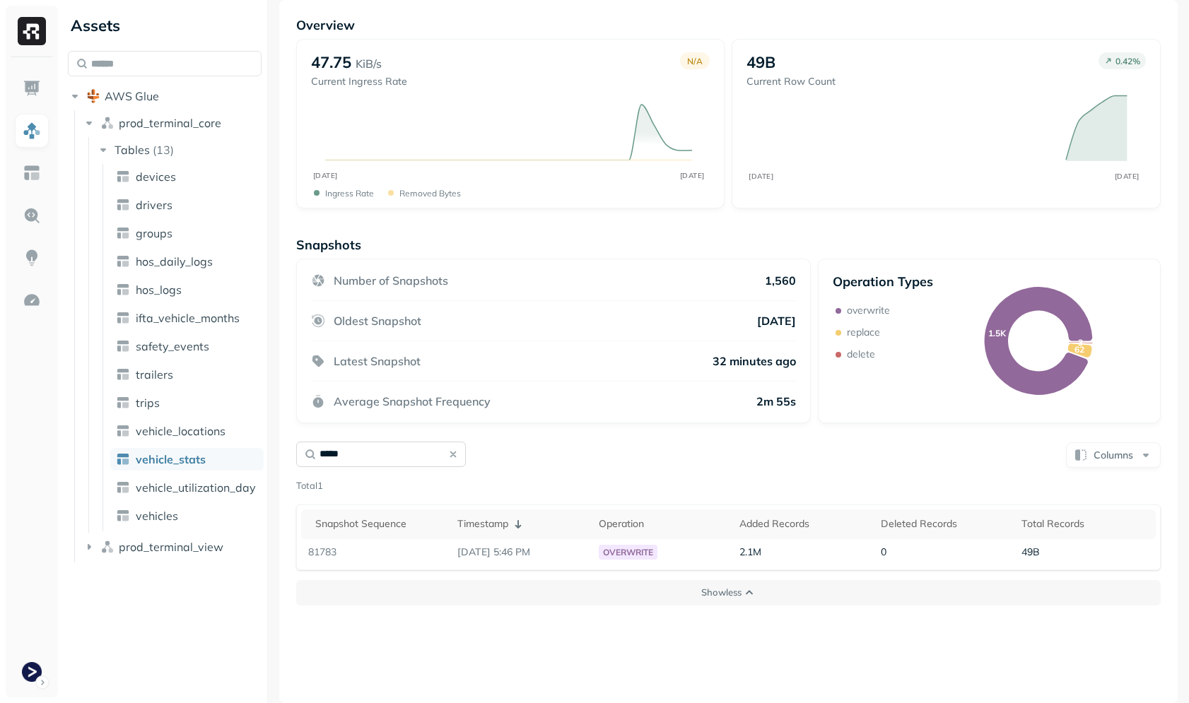
scroll to position [76, 0]
type input "*****"
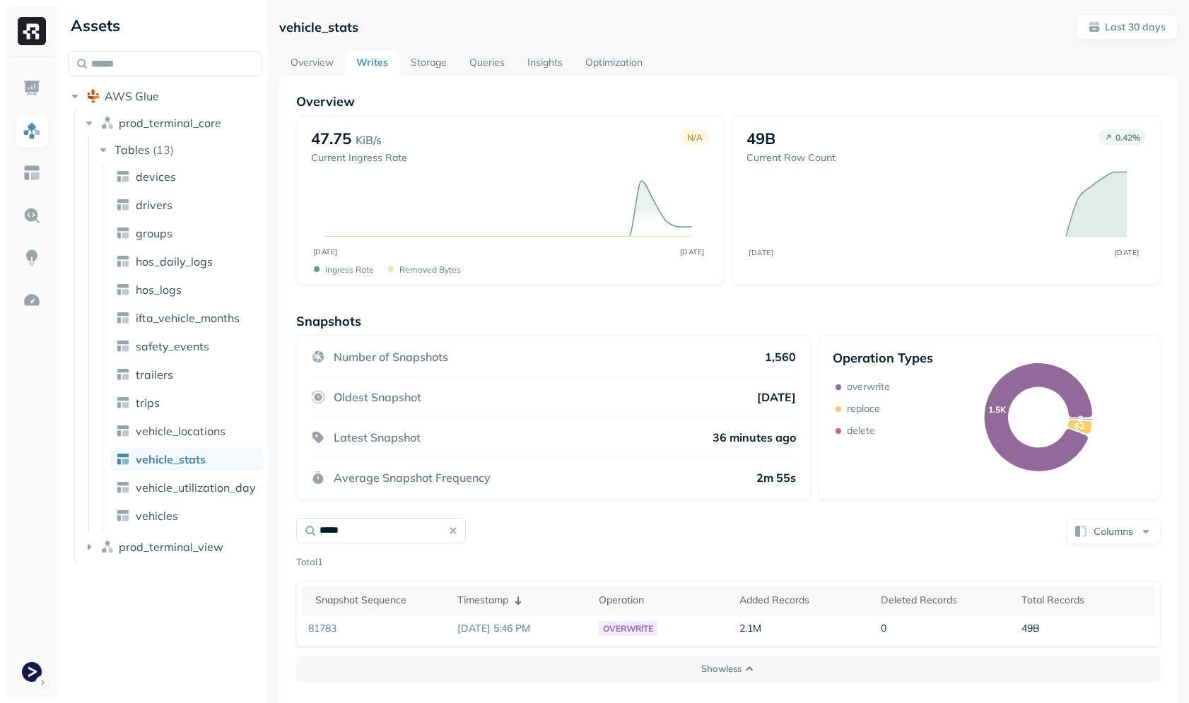
click at [436, 65] on link "Storage" at bounding box center [428, 63] width 59 height 25
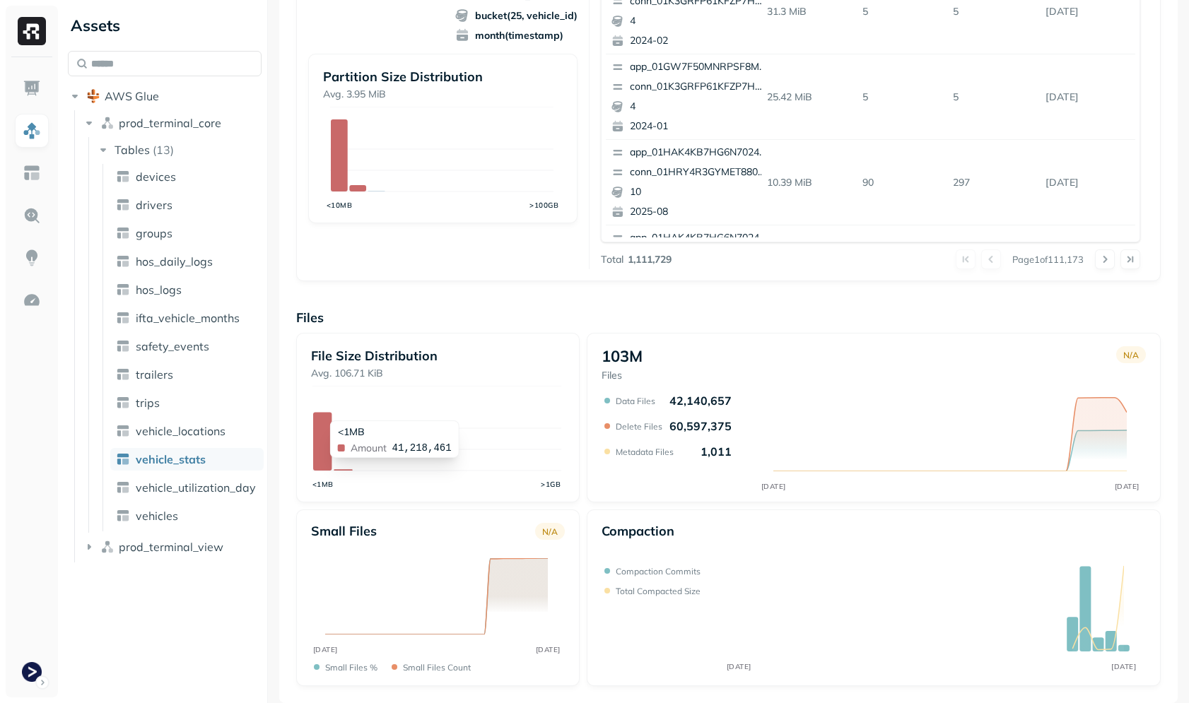
scroll to position [138, 0]
